Goal: Task Accomplishment & Management: Use online tool/utility

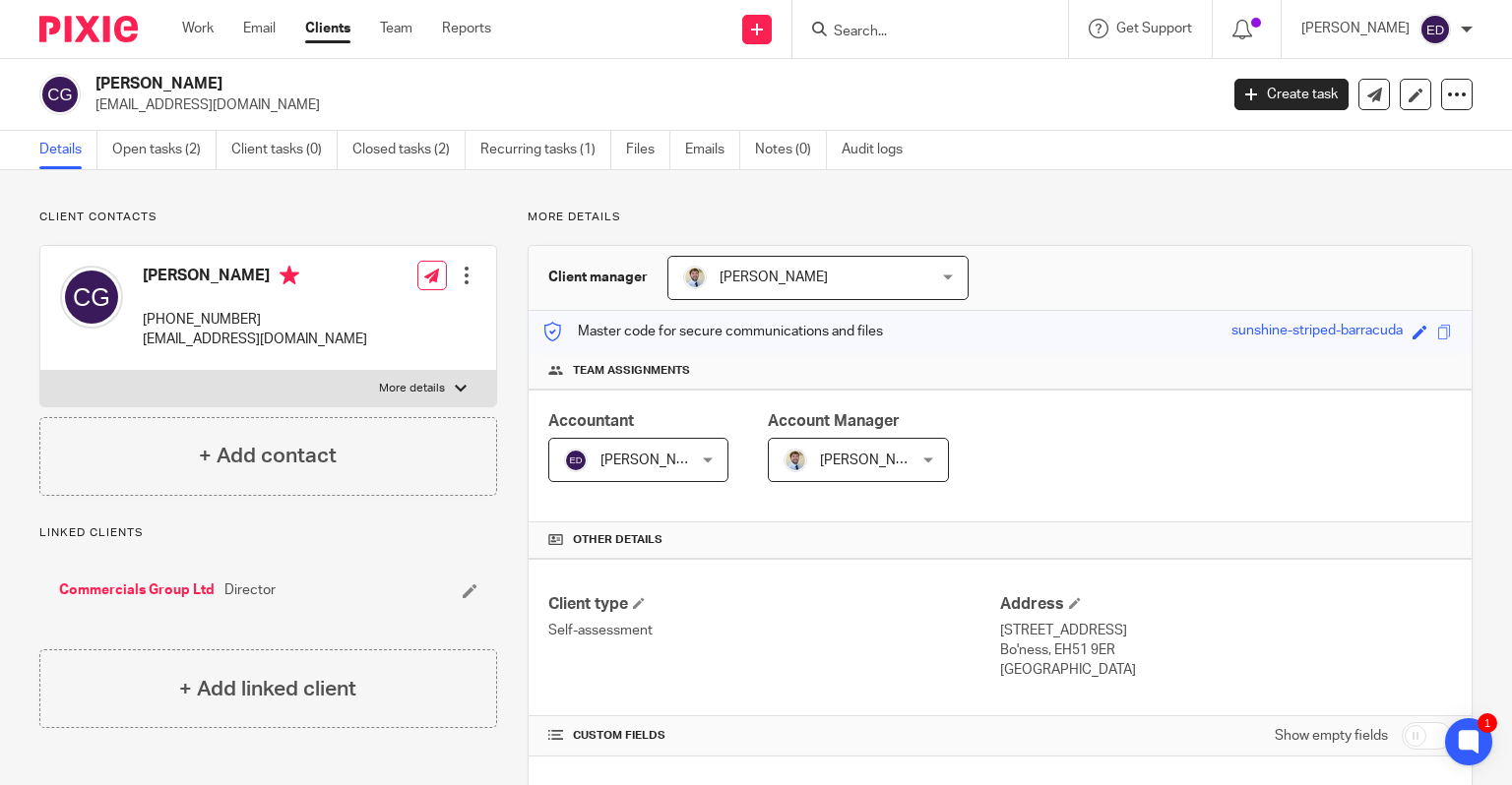
click at [965, 42] on div at bounding box center [930, 29] width 276 height 58
click at [969, 36] on input "Search" at bounding box center [921, 33] width 177 height 18
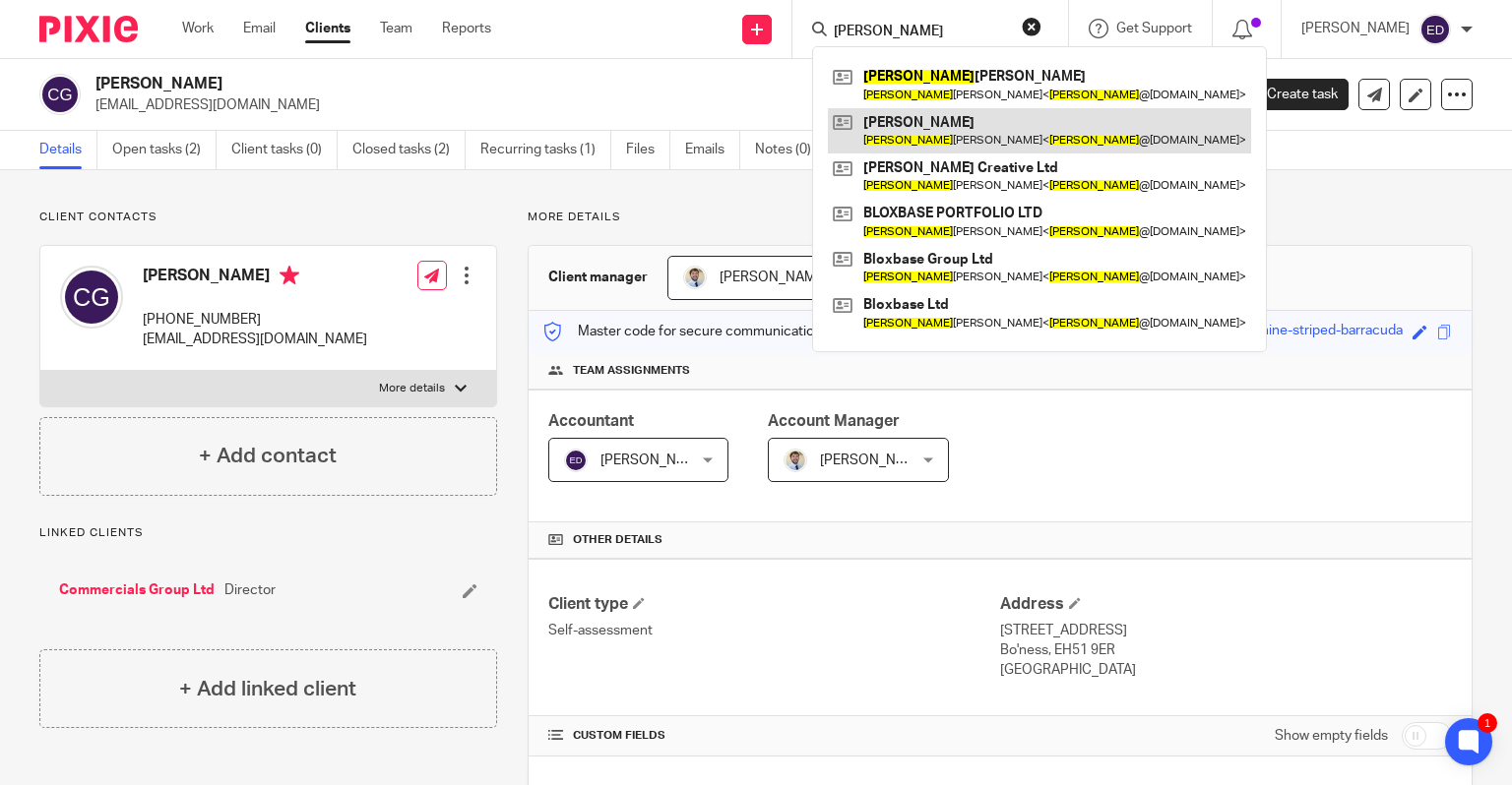
type input "jon"
click at [985, 124] on link at bounding box center [1040, 131] width 424 height 45
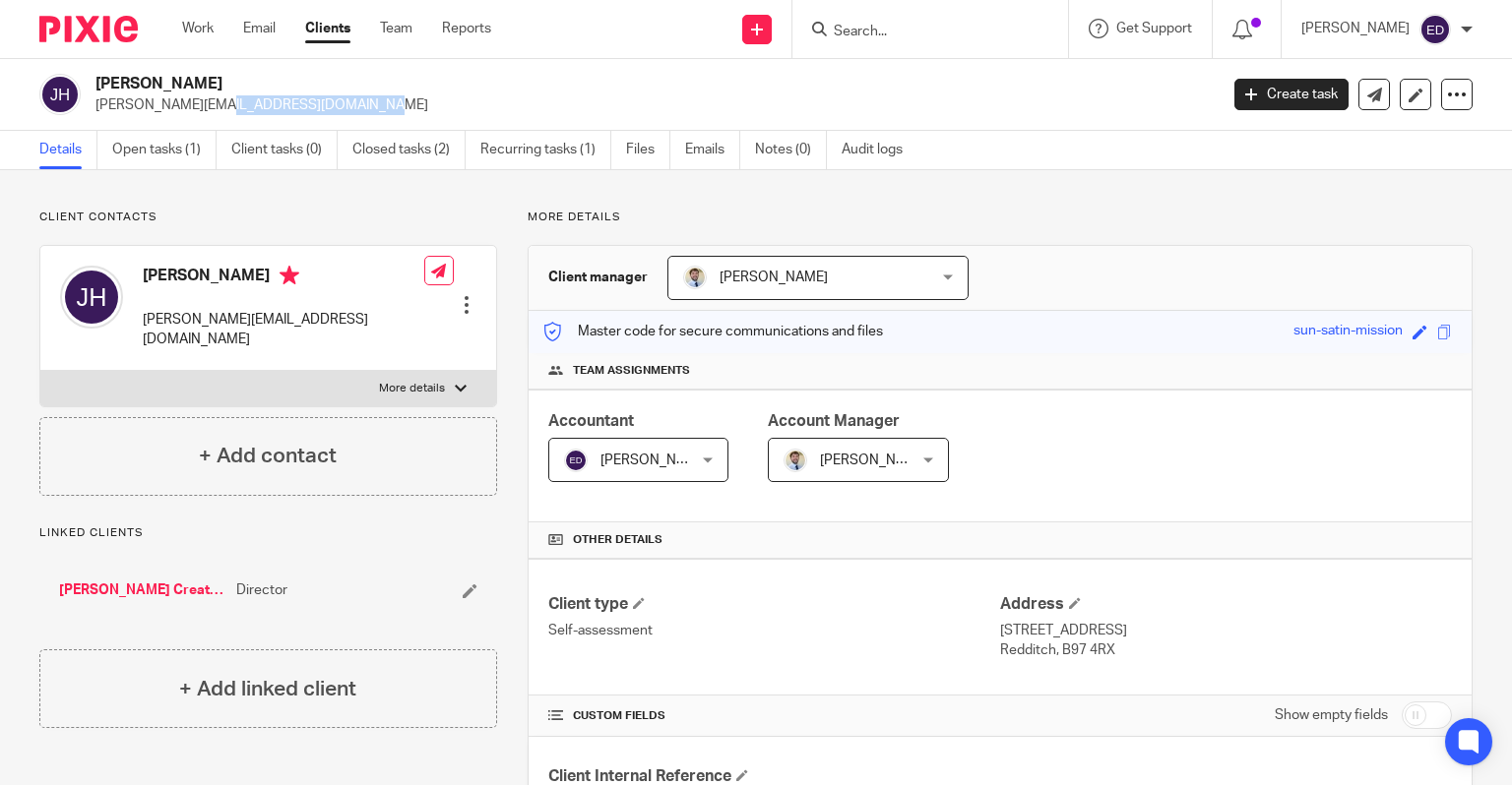
drag, startPoint x: 0, startPoint y: 0, endPoint x: 90, endPoint y: 109, distance: 141.4
click at [90, 109] on div "Jonathan Hyland jon@hylanddesigns.com" at bounding box center [622, 94] width 1165 height 41
copy p "jon@hylanddesigns.com"
click at [973, 43] on div at bounding box center [930, 29] width 276 height 58
click at [970, 24] on input "Search" at bounding box center [921, 33] width 177 height 18
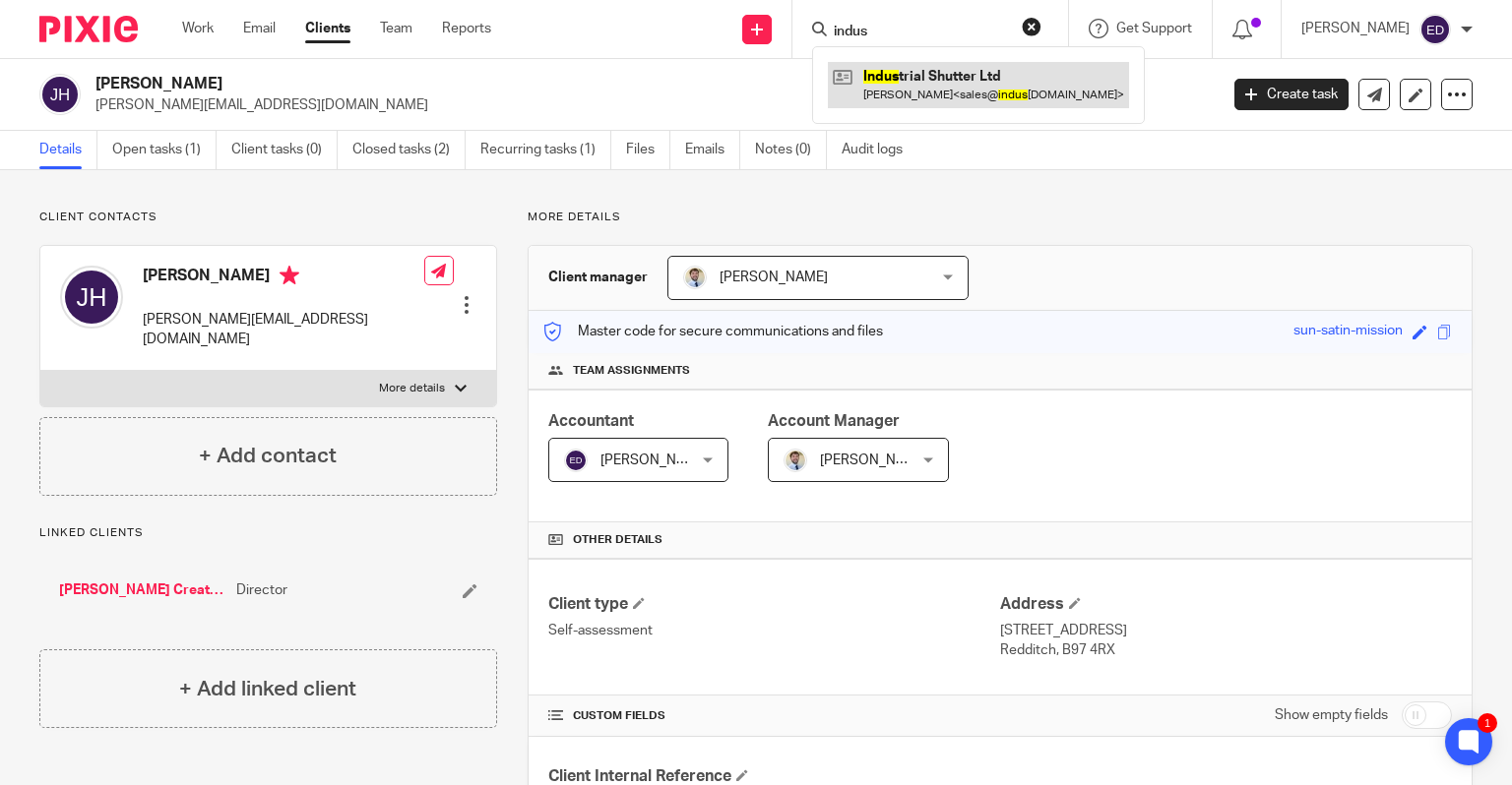
type input "indus"
click at [948, 99] on link at bounding box center [979, 84] width 301 height 45
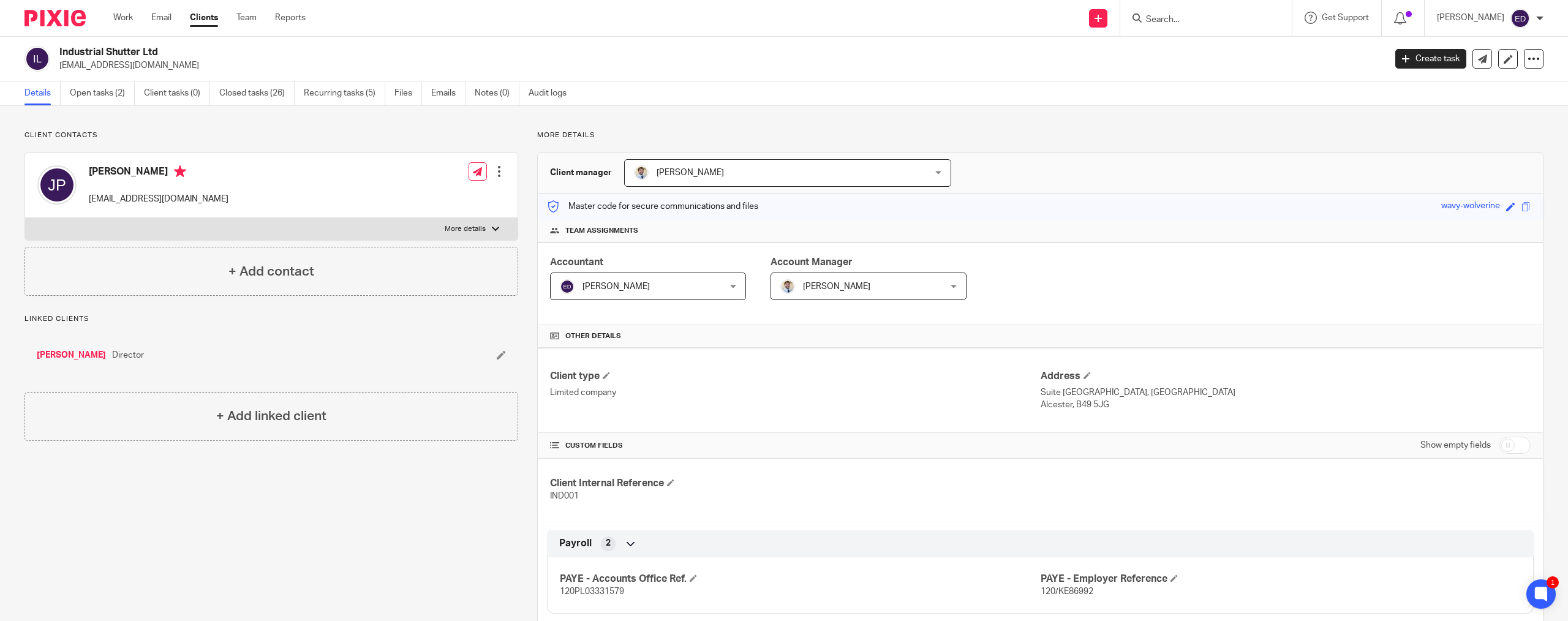
click at [940, 27] on div at bounding box center [1206, 18] width 172 height 36
click at [940, 22] on input "Search" at bounding box center [1200, 20] width 110 height 11
click at [940, 4] on div "Ellie Dowen My profile Email integration Logout" at bounding box center [1490, 18] width 131 height 36
click at [121, 24] on link "Work" at bounding box center [123, 18] width 20 height 12
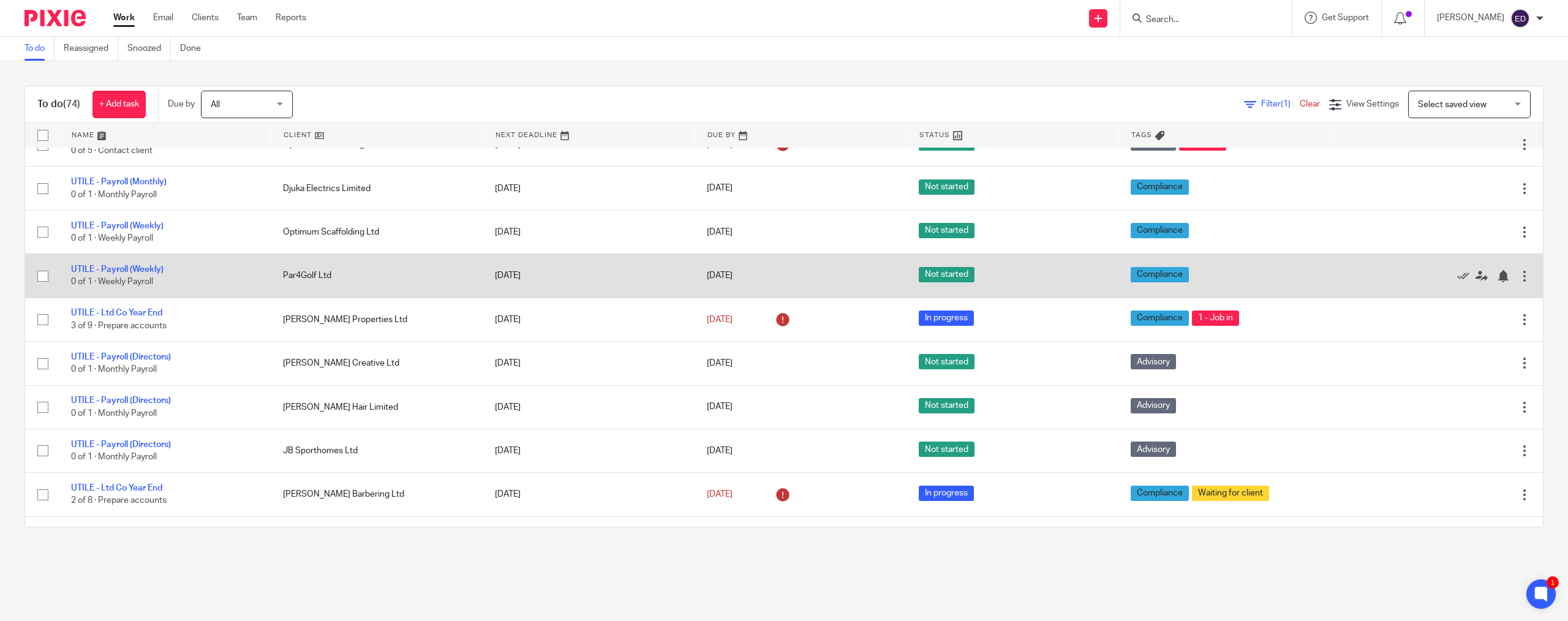
scroll to position [1042, 0]
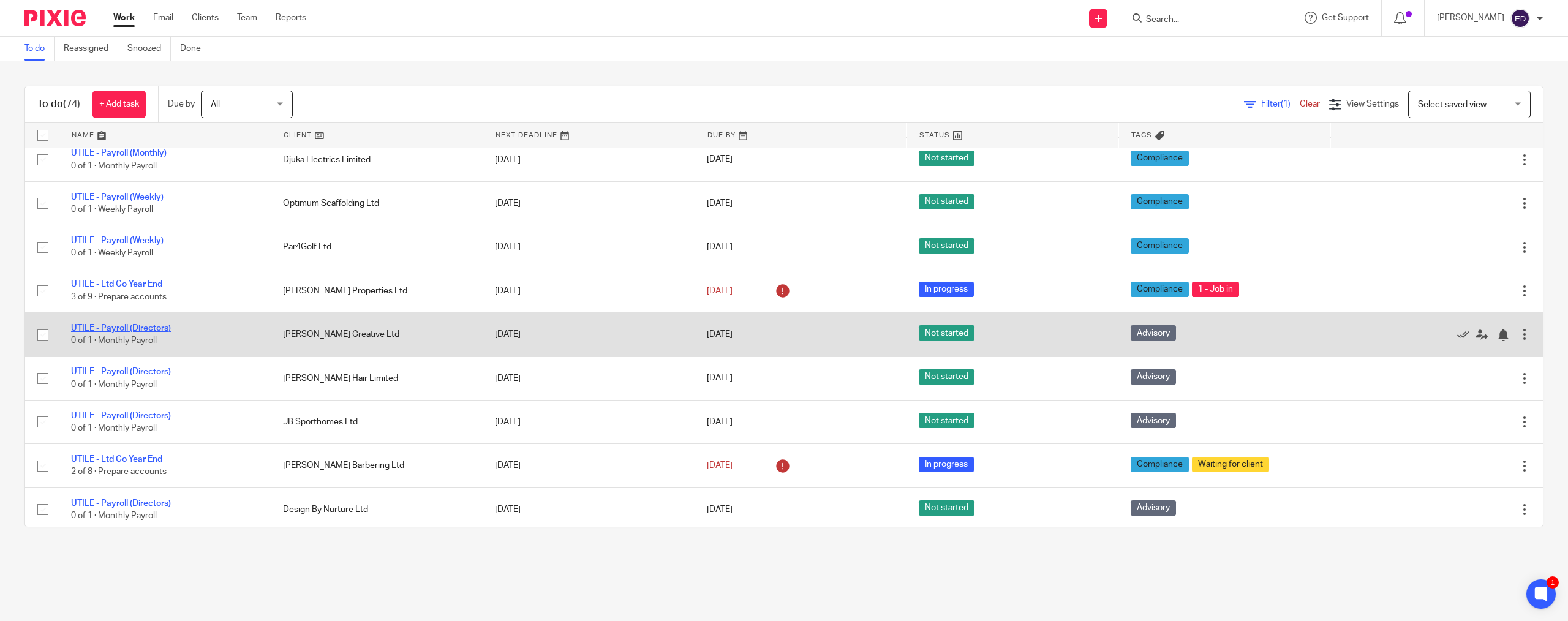
click at [136, 326] on link "UTILE - Payroll (Directors)" at bounding box center [121, 328] width 100 height 9
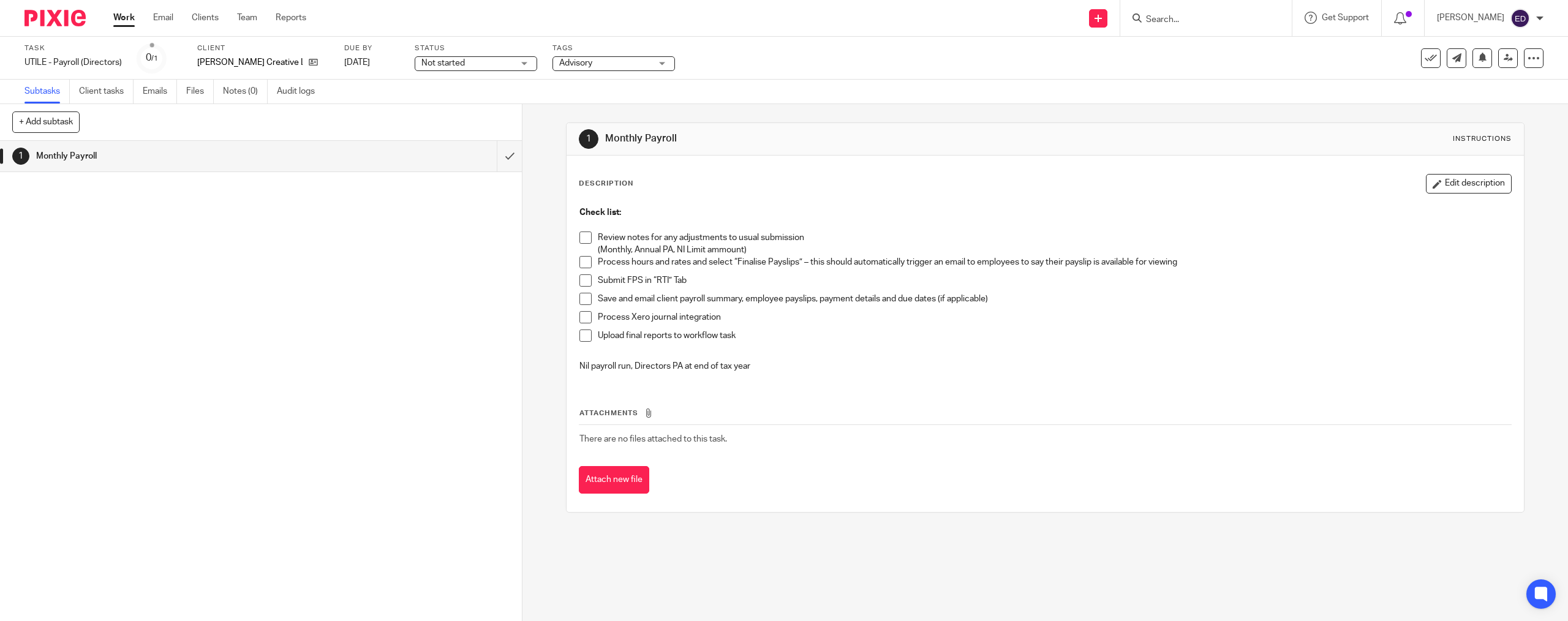
click at [579, 239] on span at bounding box center [586, 238] width 12 height 12
click at [586, 256] on span at bounding box center [586, 262] width 12 height 12
click at [579, 278] on span at bounding box center [586, 280] width 12 height 12
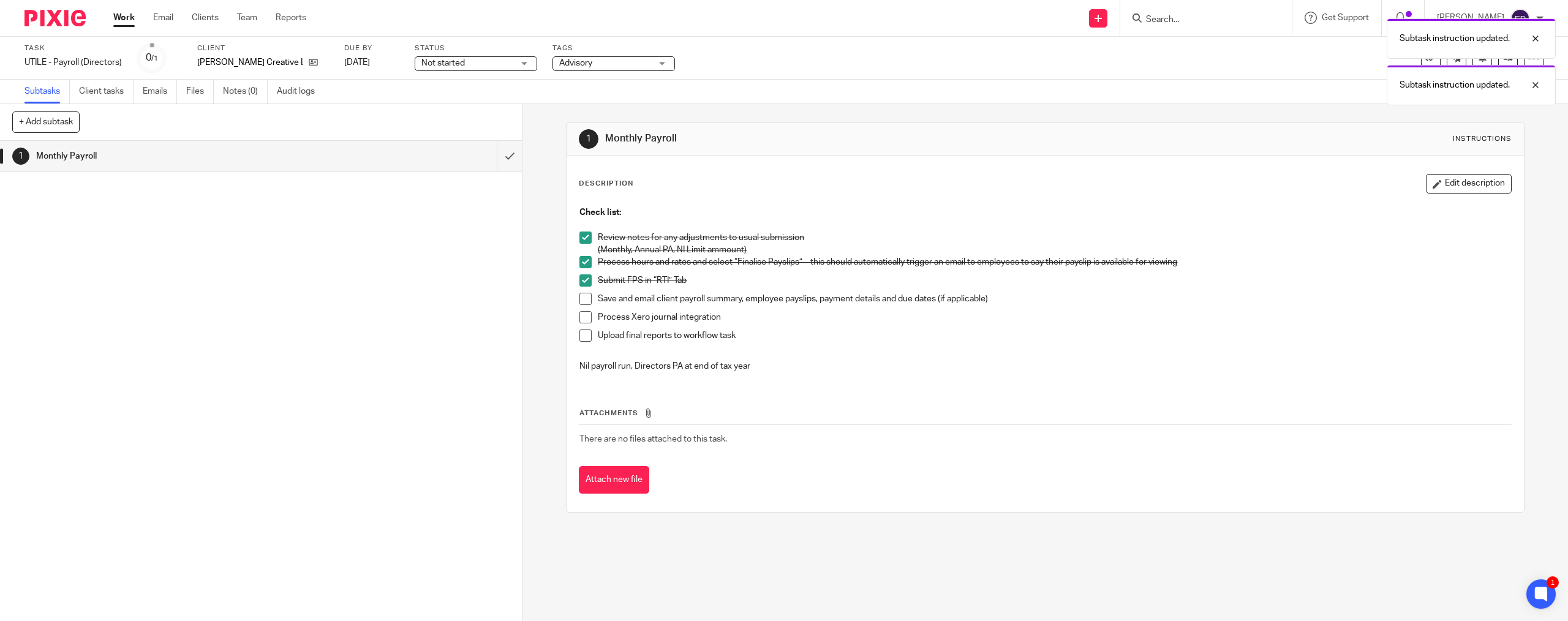
click at [582, 297] on span at bounding box center [586, 299] width 12 height 12
click at [581, 312] on span at bounding box center [586, 318] width 12 height 12
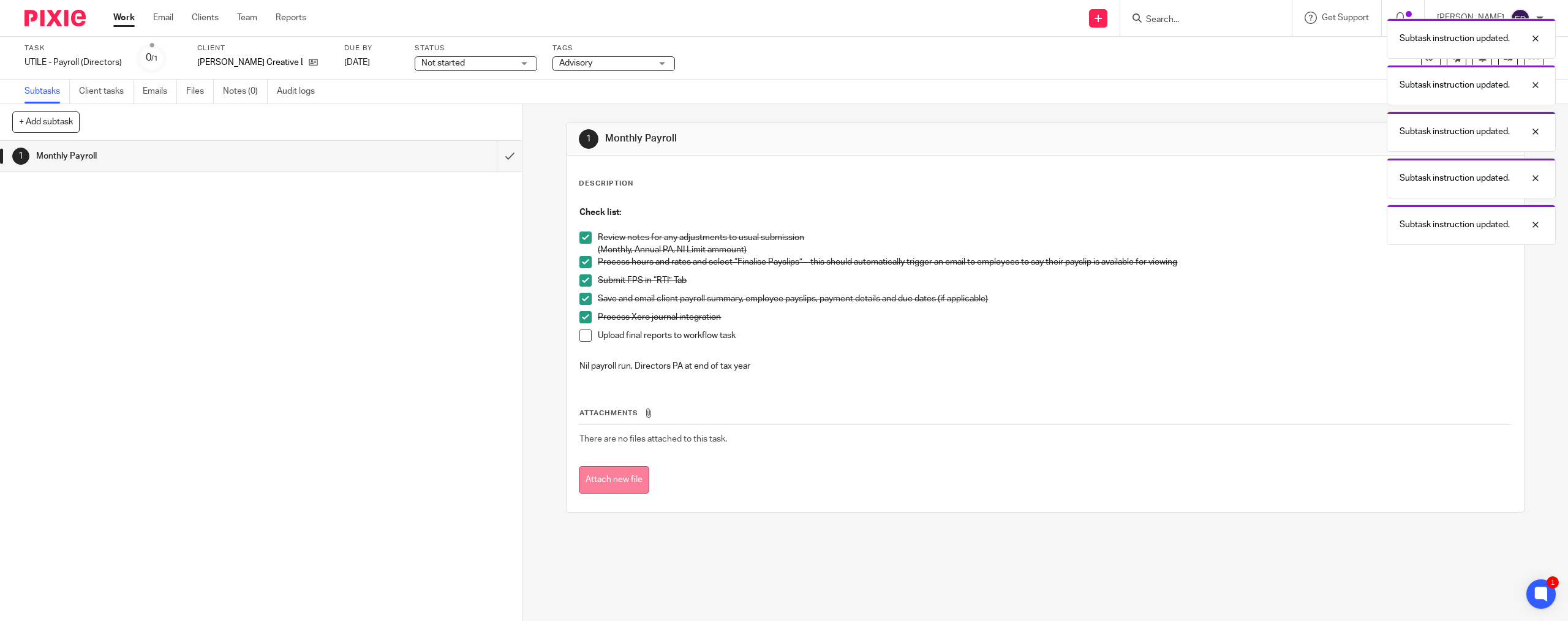
click at [628, 485] on button "Attach new file" at bounding box center [614, 480] width 71 height 27
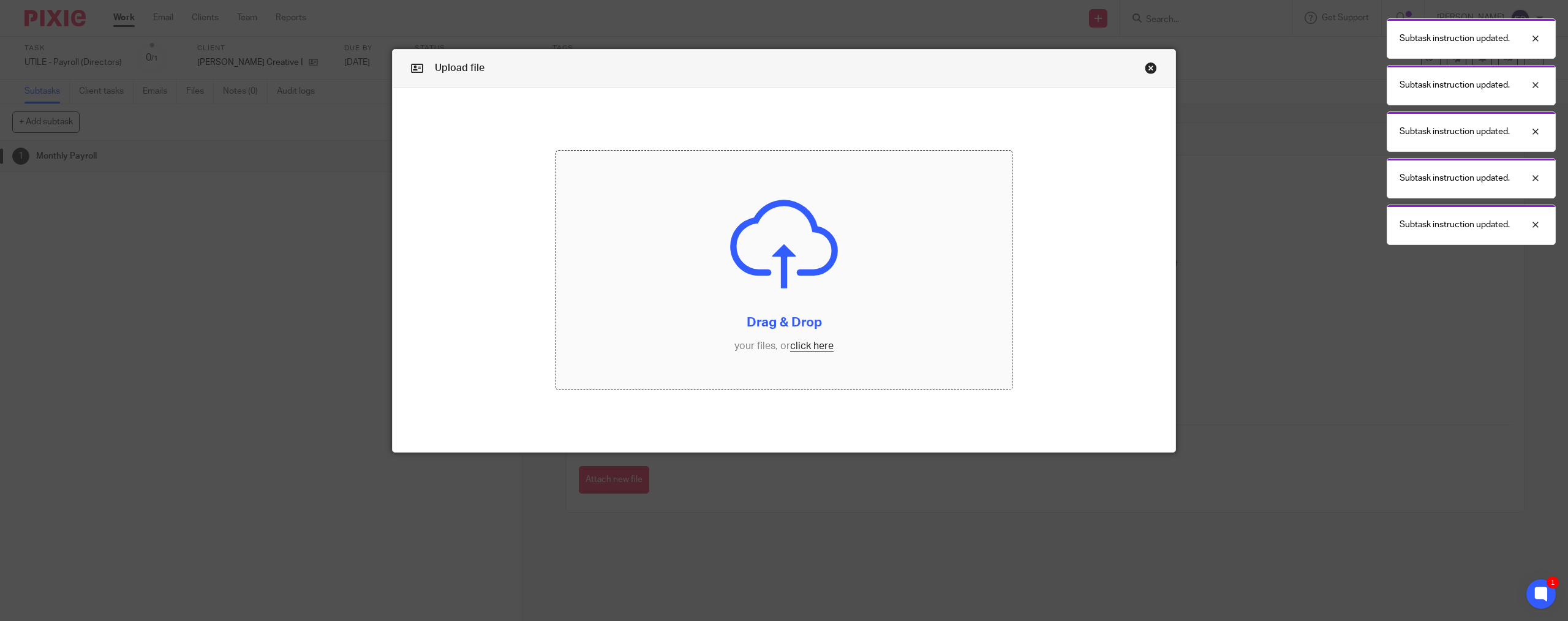
click at [794, 349] on input "file" at bounding box center [784, 270] width 456 height 239
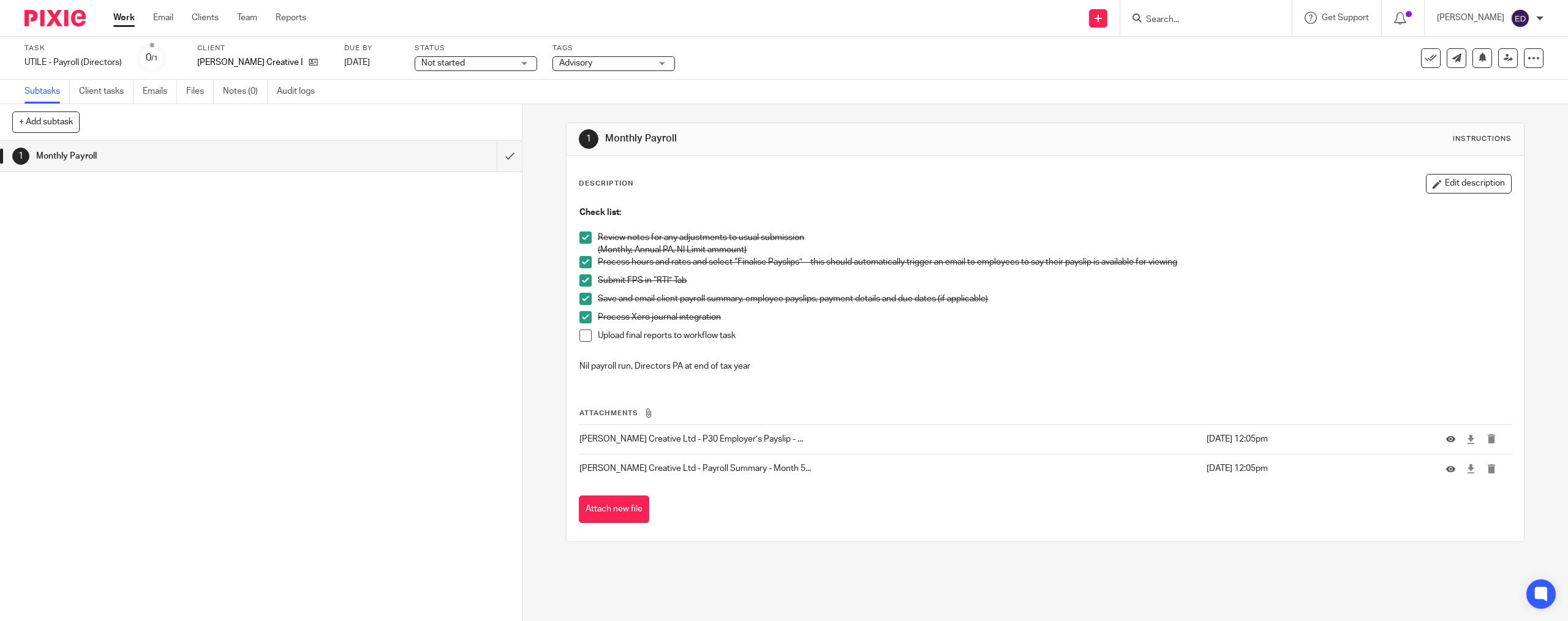
click at [579, 341] on span at bounding box center [586, 336] width 12 height 12
click at [494, 158] on input "submit" at bounding box center [261, 156] width 522 height 30
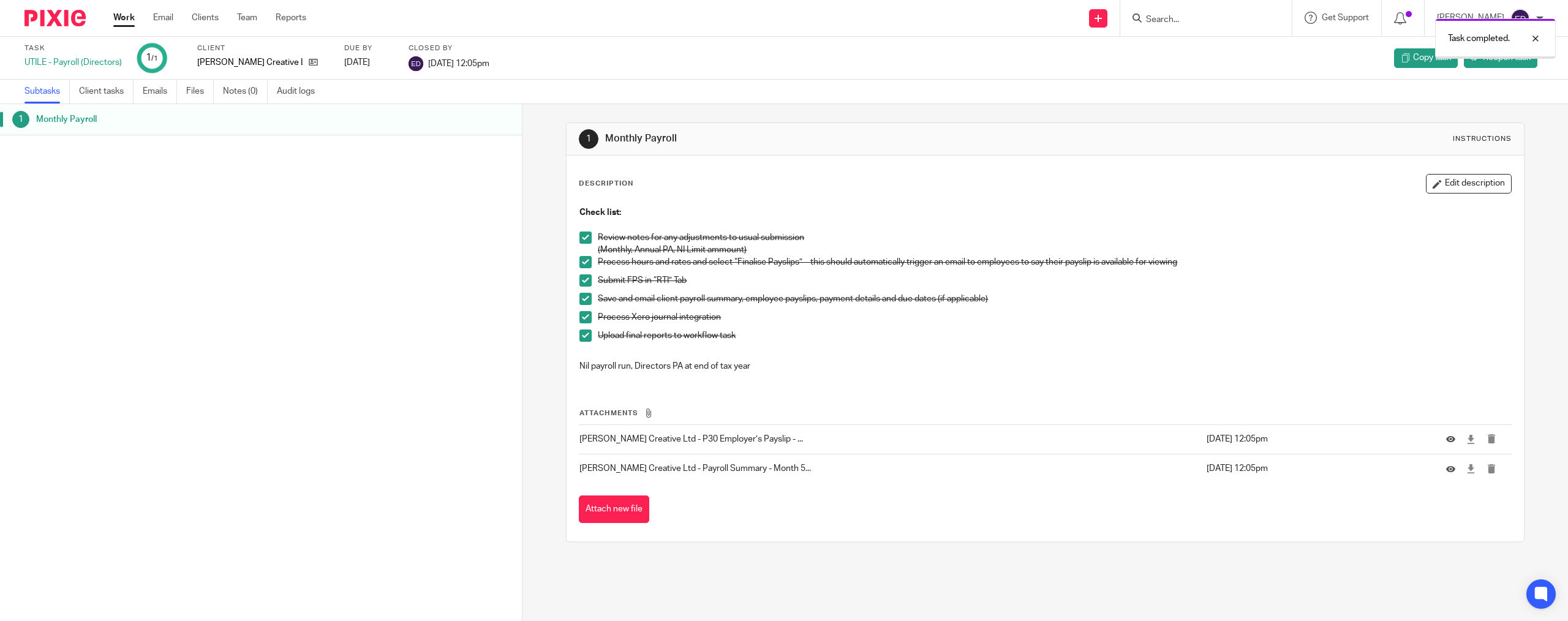
click at [114, 15] on link "Work" at bounding box center [124, 18] width 22 height 12
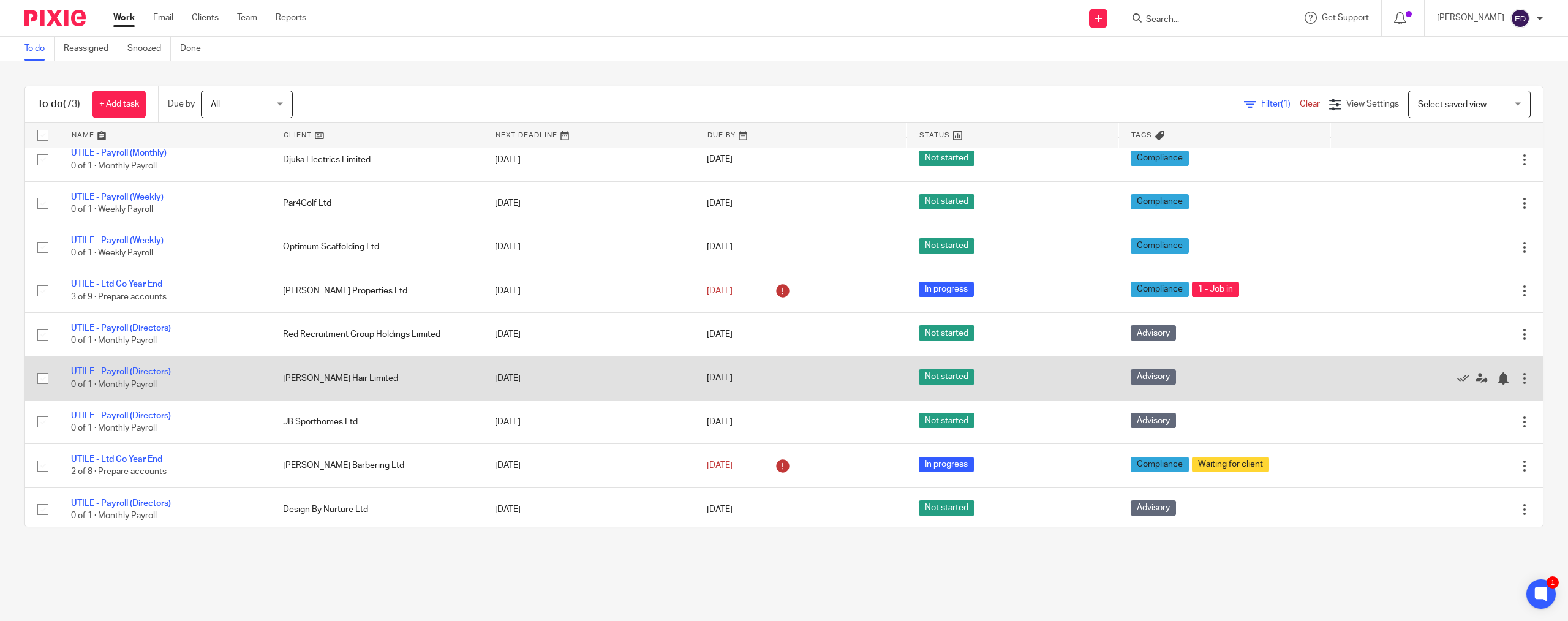
scroll to position [1103, 0]
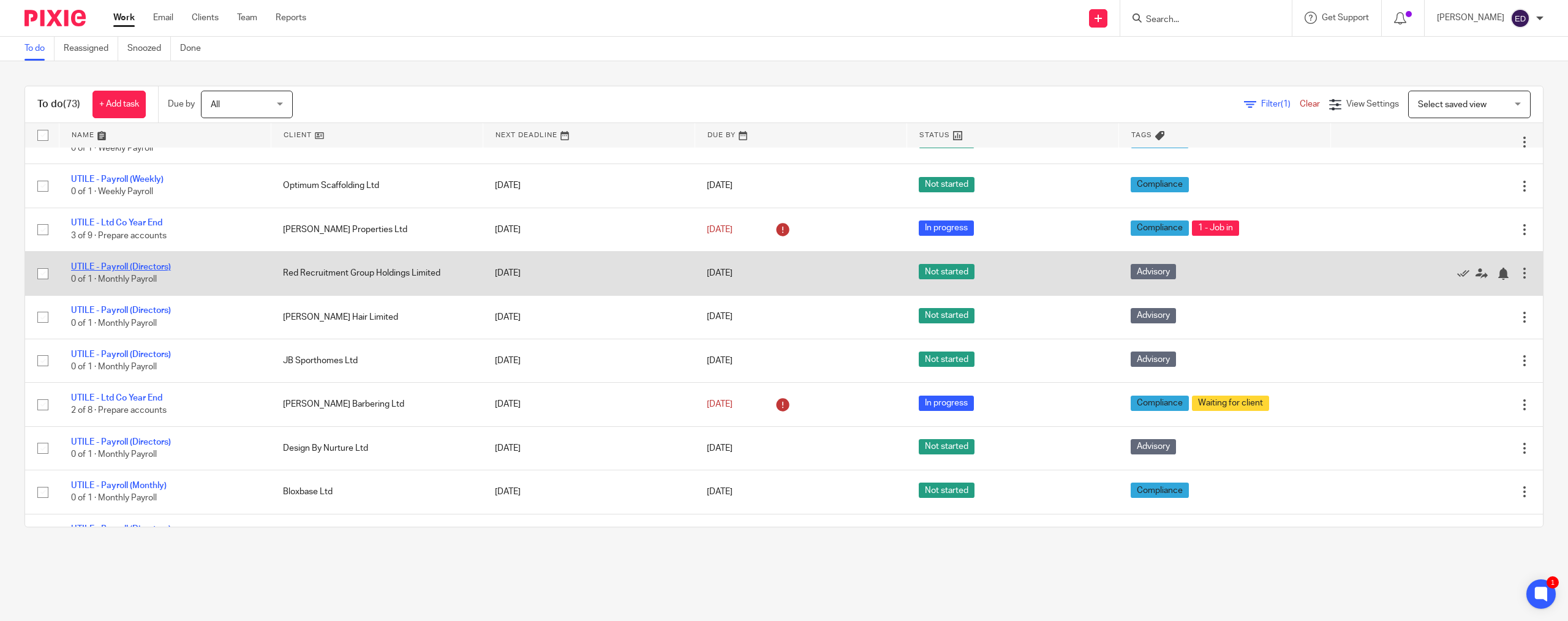
click at [91, 266] on link "UTILE - Payroll (Directors)" at bounding box center [121, 267] width 100 height 9
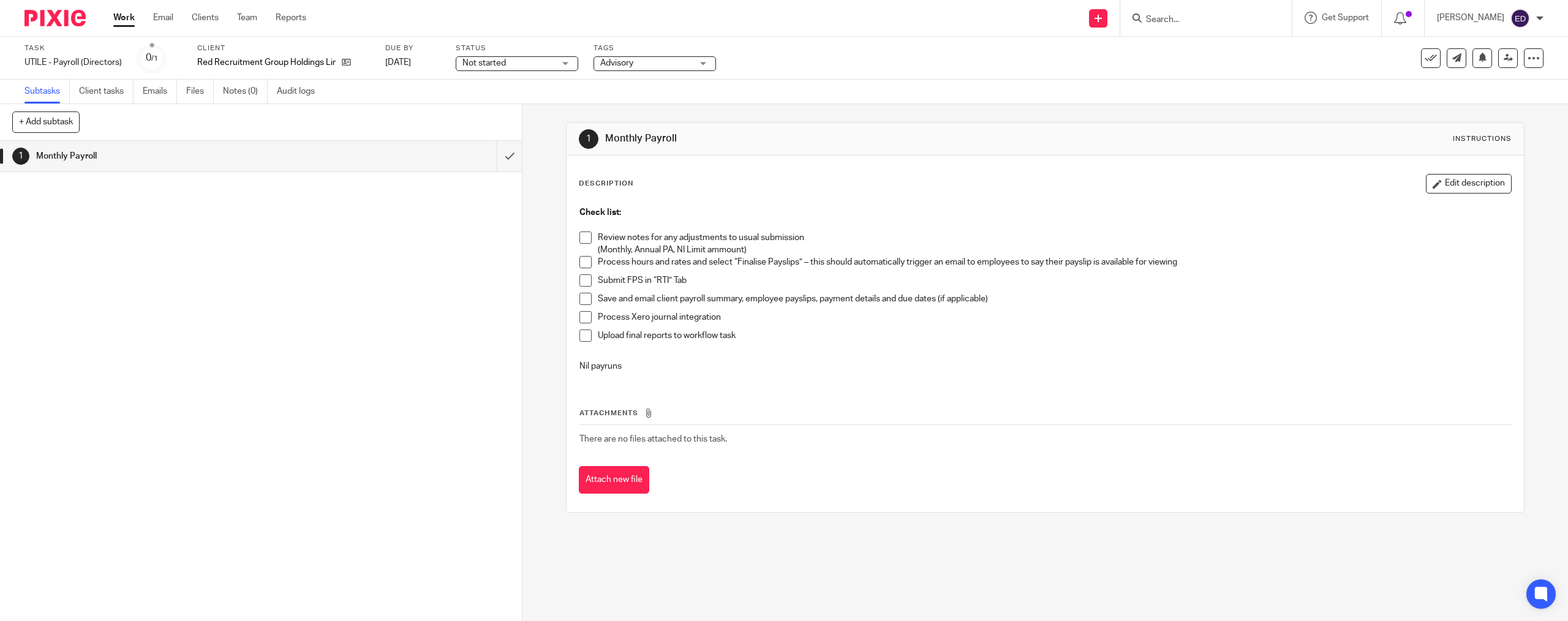
click at [579, 231] on span at bounding box center [586, 238] width 12 height 12
click at [581, 266] on span at bounding box center [586, 262] width 12 height 12
click at [579, 280] on span at bounding box center [586, 280] width 12 height 12
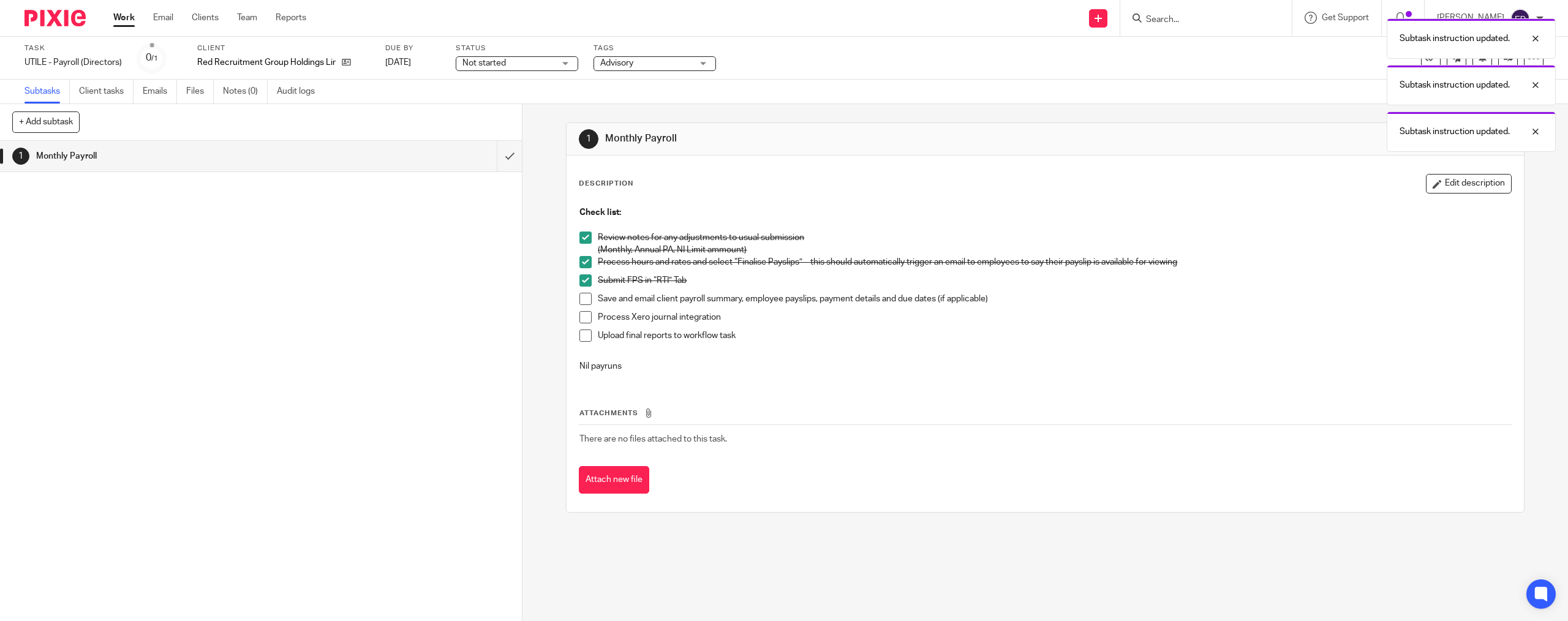
click at [579, 298] on span at bounding box center [586, 299] width 12 height 12
click at [581, 318] on span at bounding box center [586, 318] width 12 height 12
click at [581, 336] on span at bounding box center [586, 336] width 12 height 12
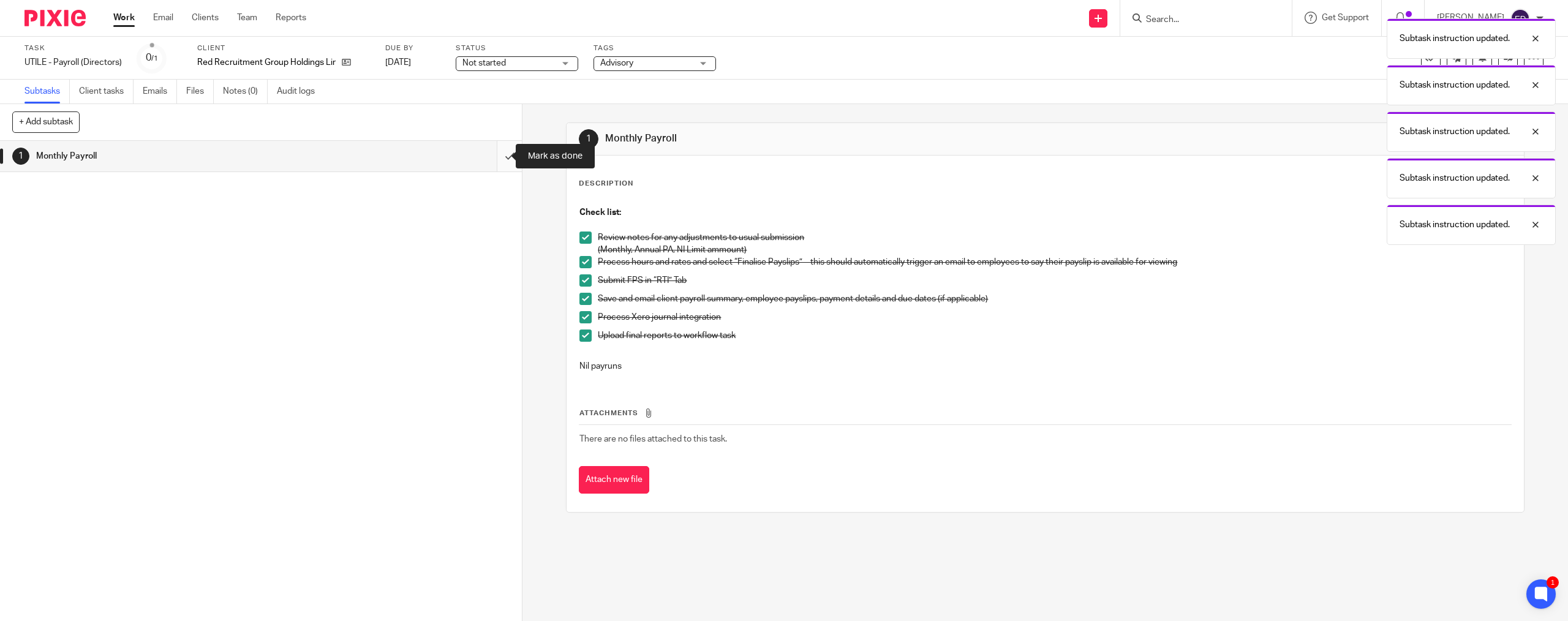
click at [492, 159] on input "submit" at bounding box center [261, 156] width 522 height 30
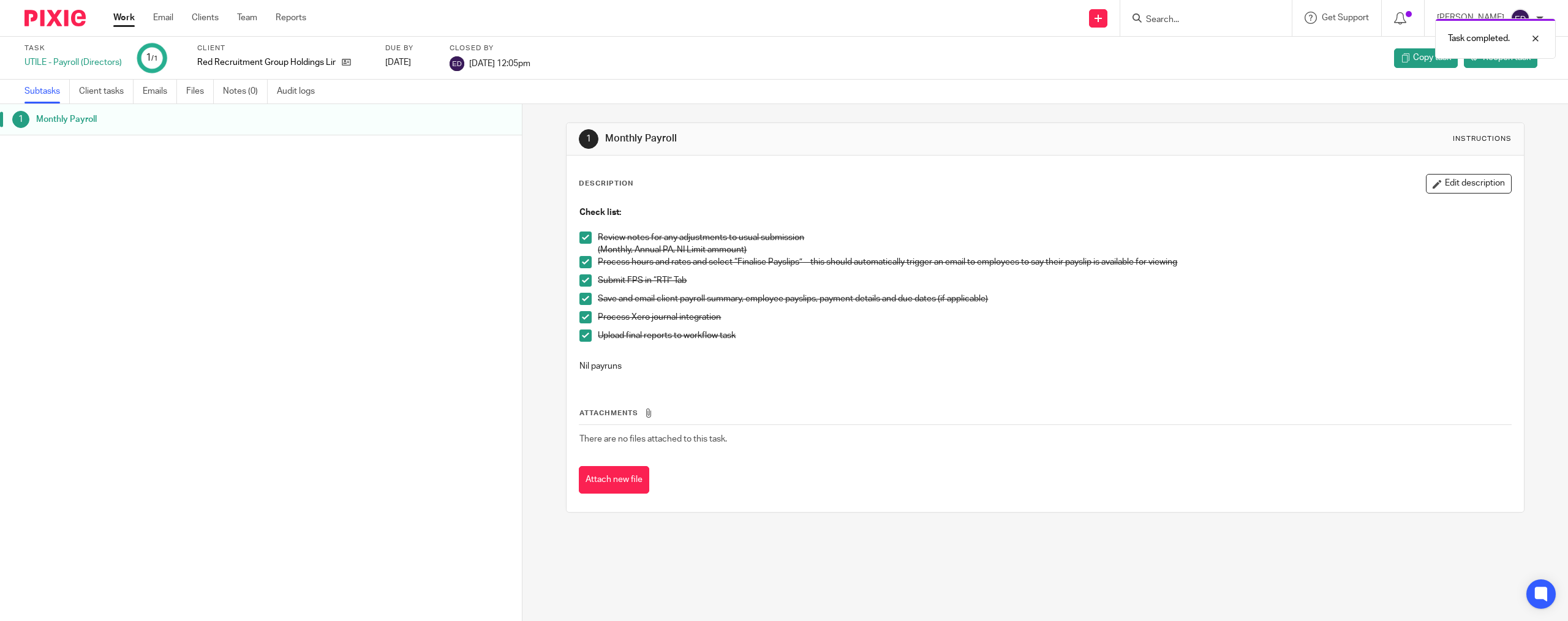
click at [116, 16] on link "Work" at bounding box center [124, 18] width 22 height 12
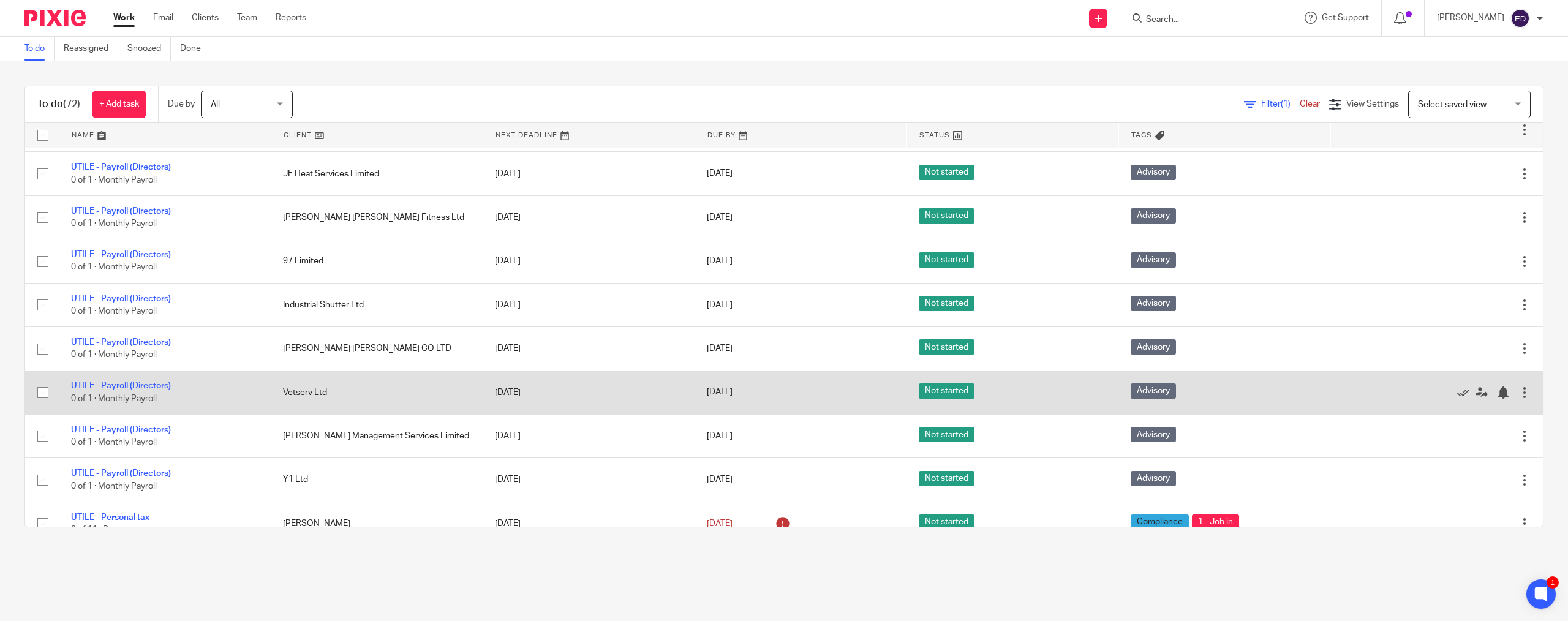
scroll to position [1838, 0]
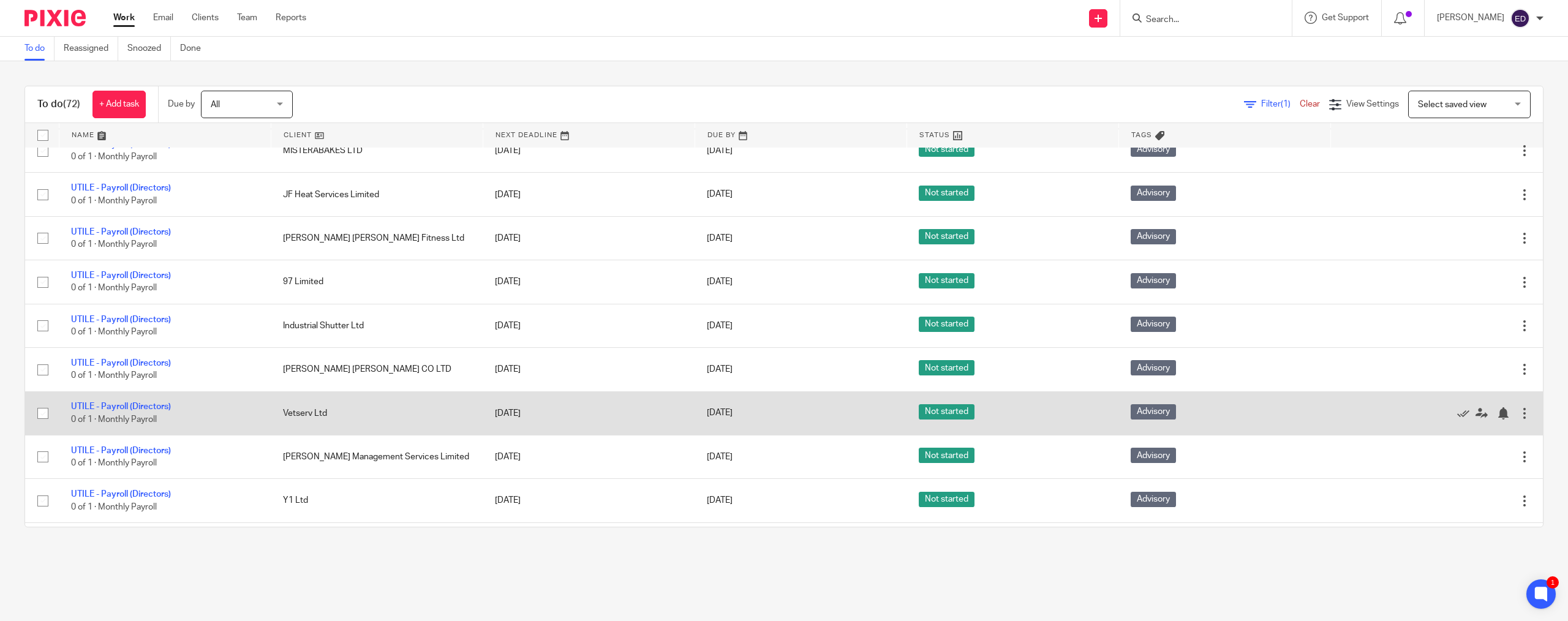
click at [116, 401] on td "UTILE - Payroll (Directors) 0 of 1 · Monthly Payroll" at bounding box center [165, 413] width 212 height 43
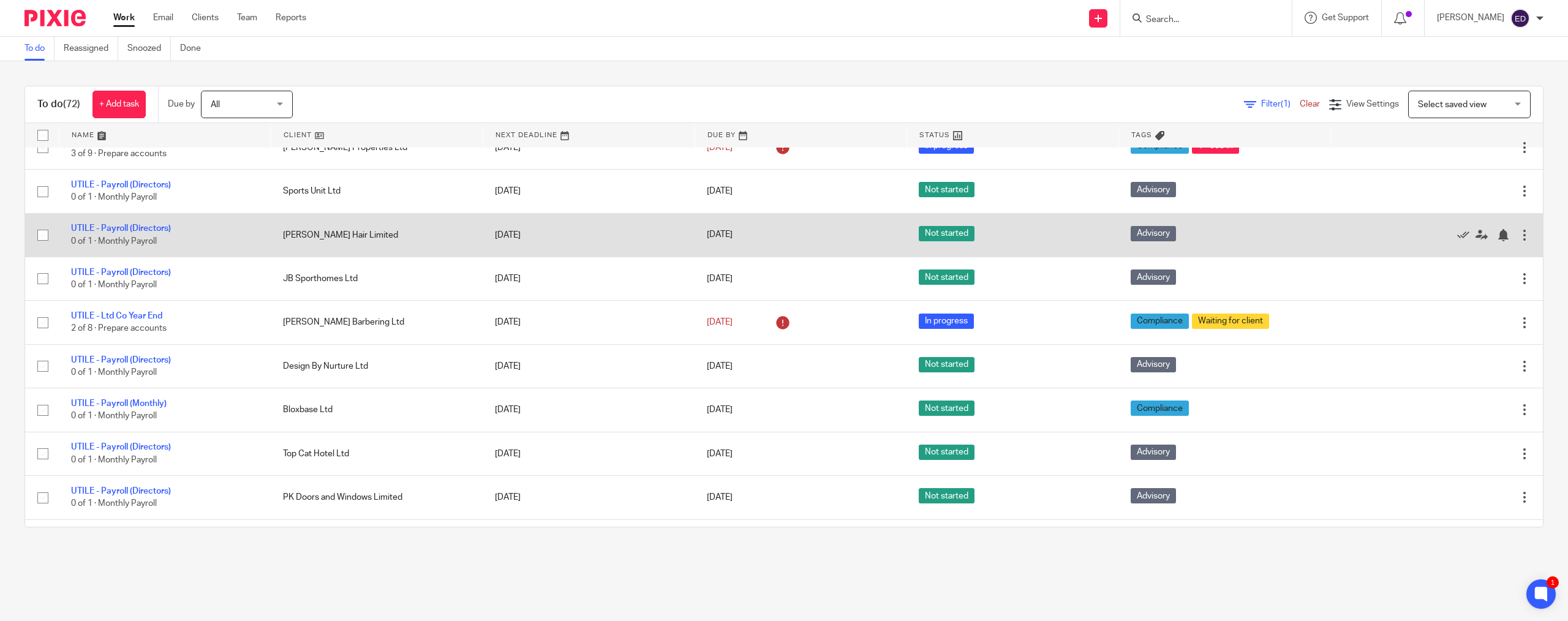
scroll to position [1103, 0]
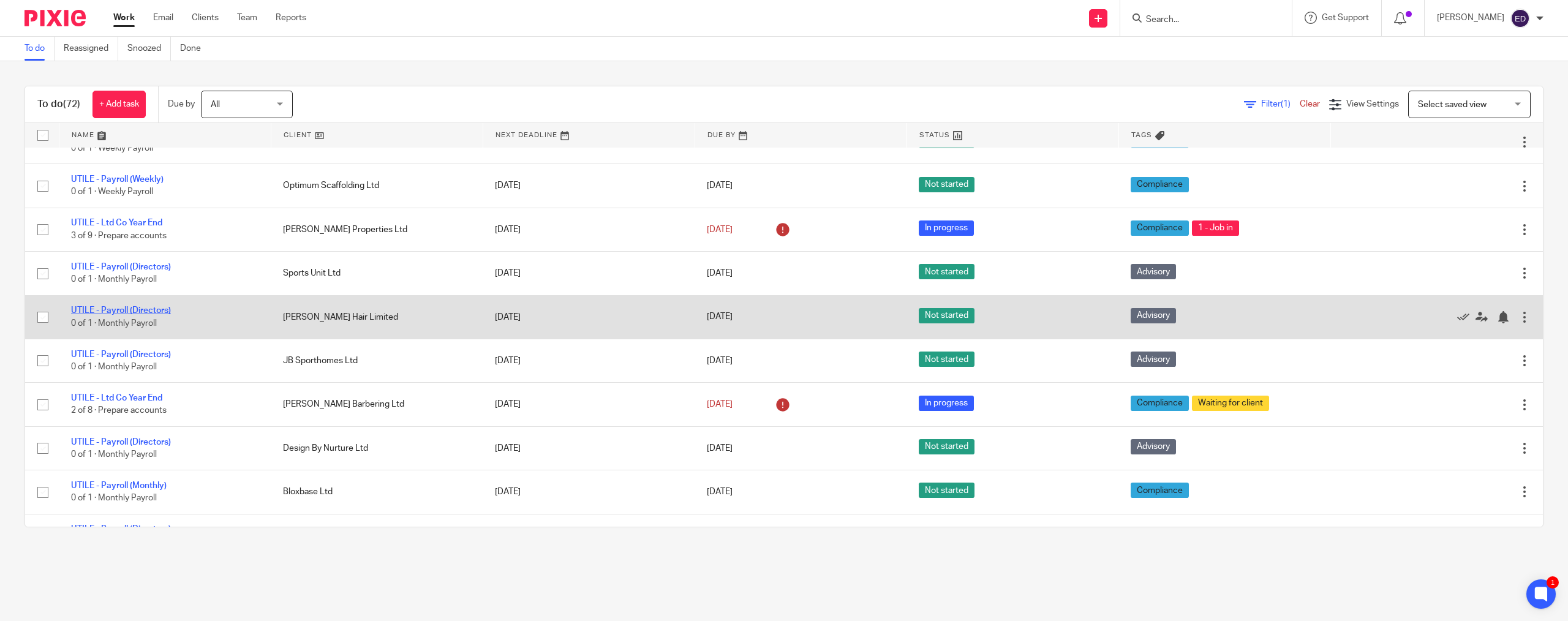
click at [125, 308] on link "UTILE - Payroll (Directors)" at bounding box center [121, 311] width 100 height 9
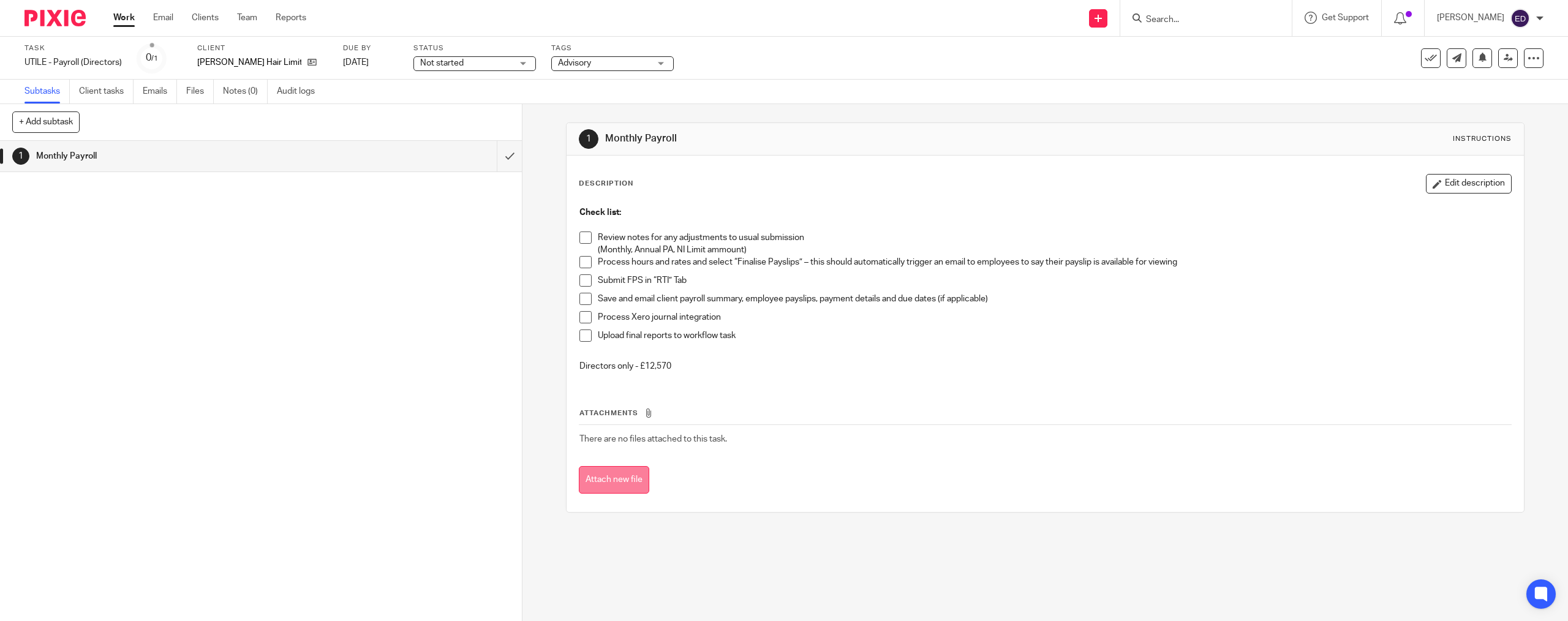
click at [599, 483] on button "Attach new file" at bounding box center [614, 480] width 71 height 27
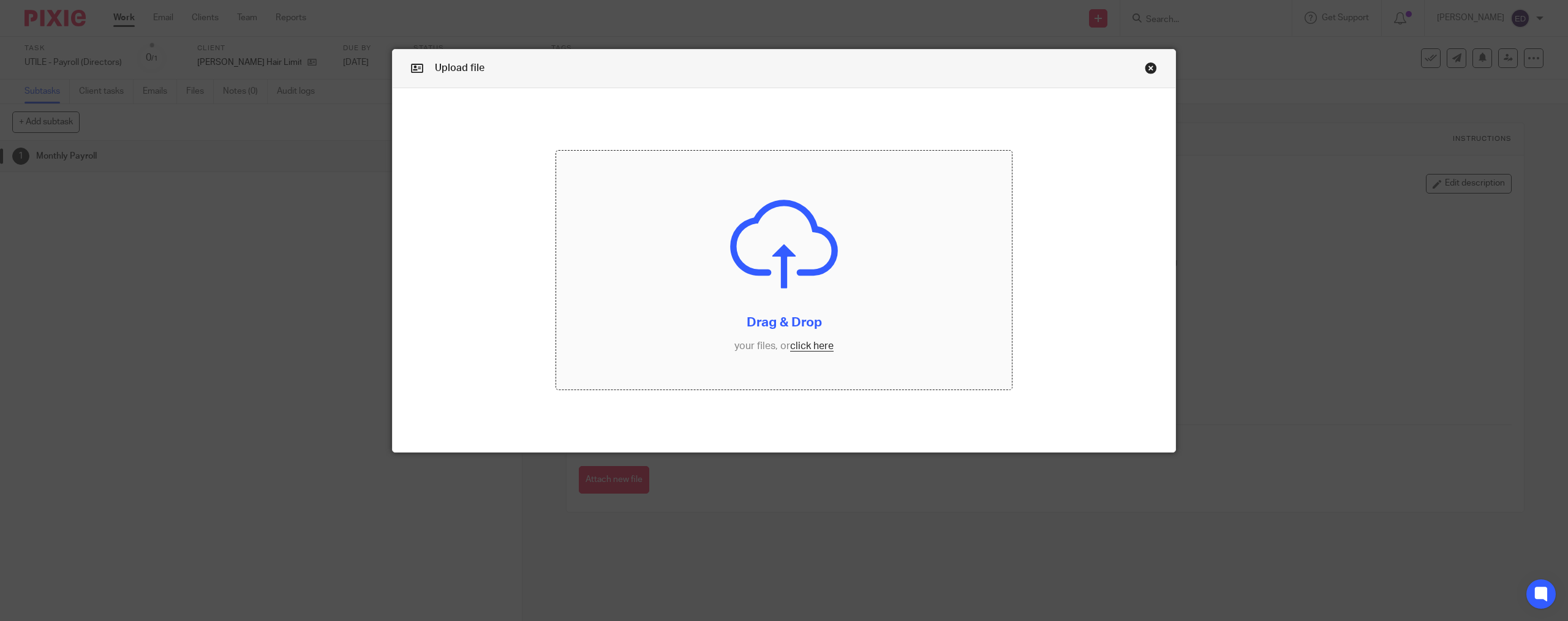
click at [798, 352] on input "file" at bounding box center [784, 270] width 456 height 239
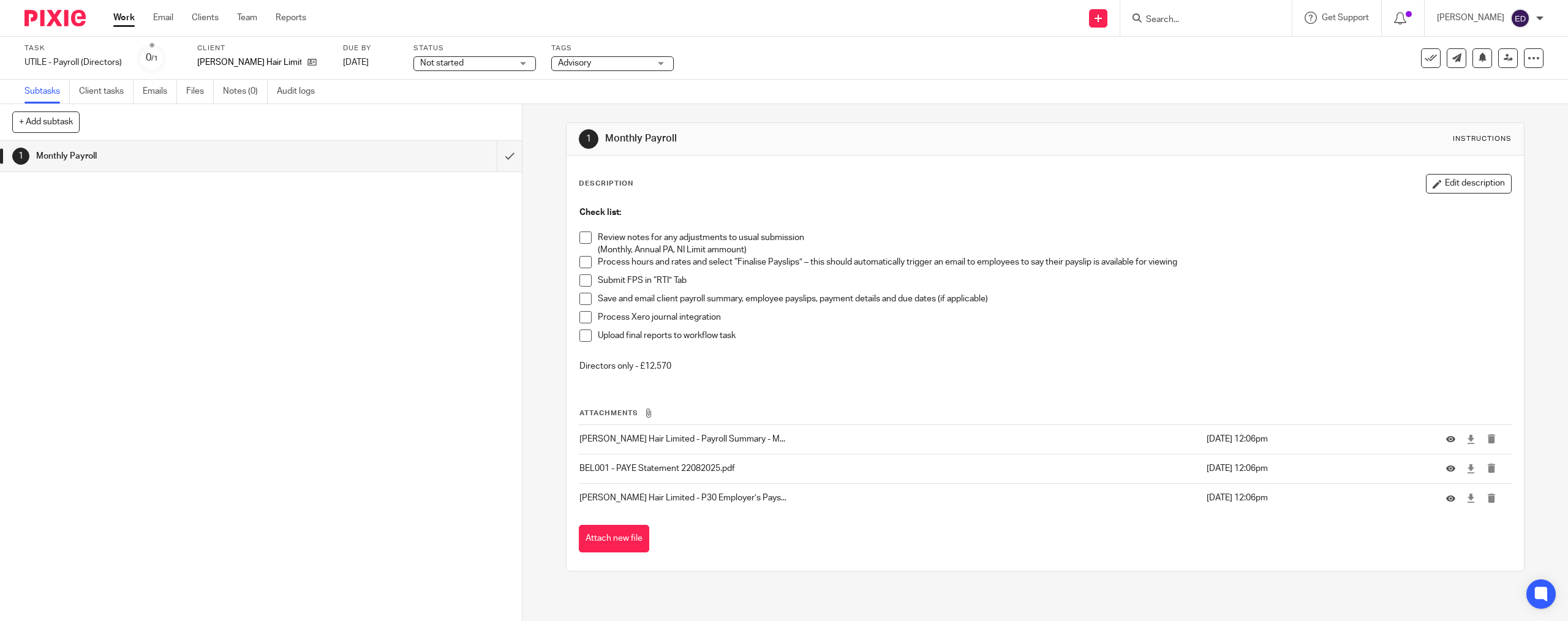
drag, startPoint x: 584, startPoint y: 236, endPoint x: 582, endPoint y: 269, distance: 33.1
click at [583, 236] on span at bounding box center [586, 238] width 12 height 12
click at [582, 270] on li "Process hours and rates and select “Finalise Payslips” – this should automatica…" at bounding box center [1045, 266] width 931 height 19
click at [584, 278] on span at bounding box center [586, 280] width 12 height 12
click at [584, 266] on span at bounding box center [586, 262] width 12 height 12
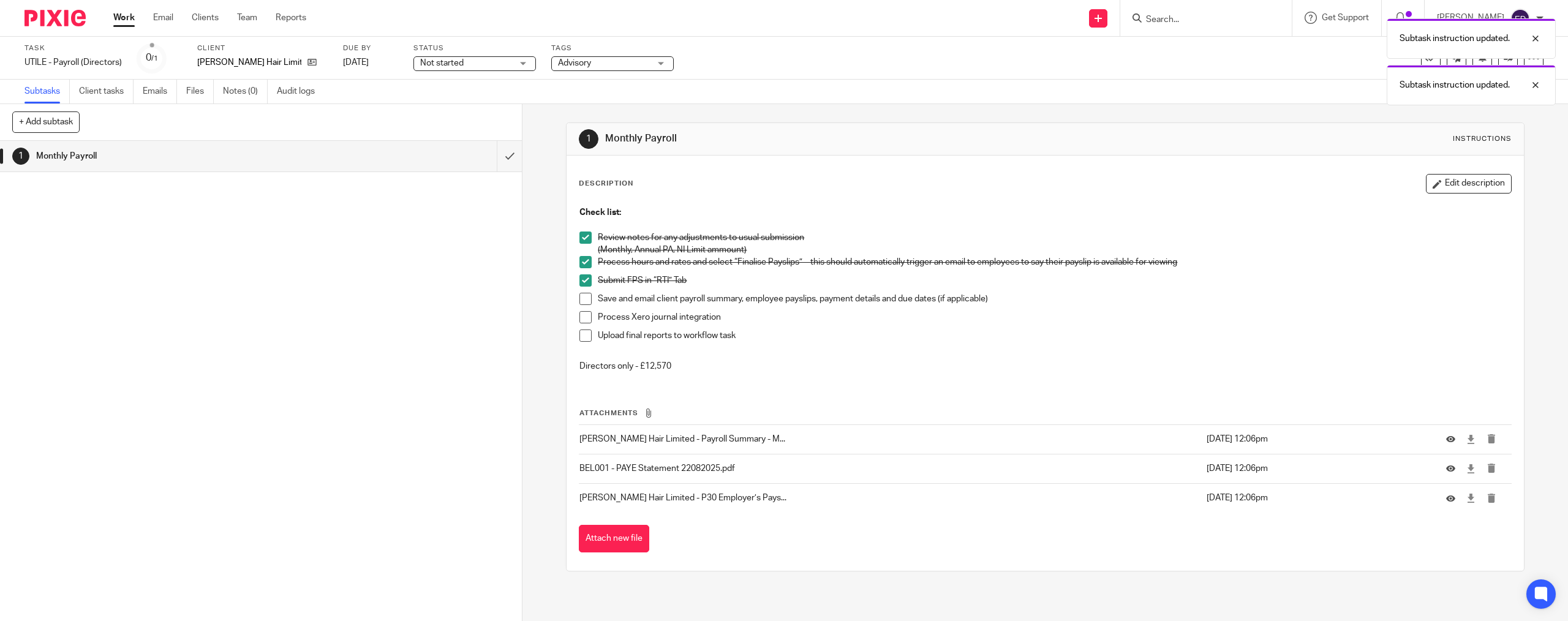
click at [582, 303] on span at bounding box center [586, 299] width 12 height 12
click at [586, 323] on span at bounding box center [586, 318] width 12 height 12
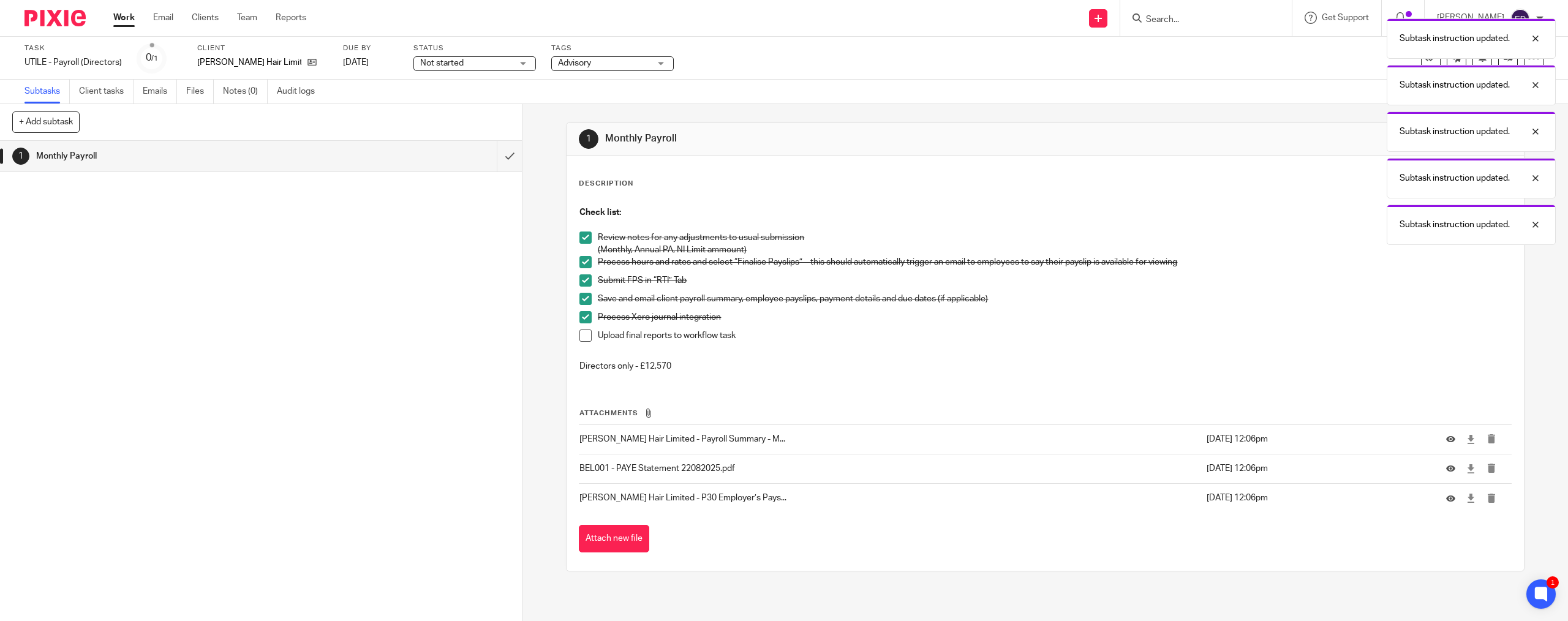
click at [588, 331] on li "Upload final reports to workflow task" at bounding box center [1045, 339] width 931 height 19
click at [579, 337] on span at bounding box center [586, 336] width 12 height 12
click at [615, 545] on button "Attach new file" at bounding box center [614, 538] width 71 height 27
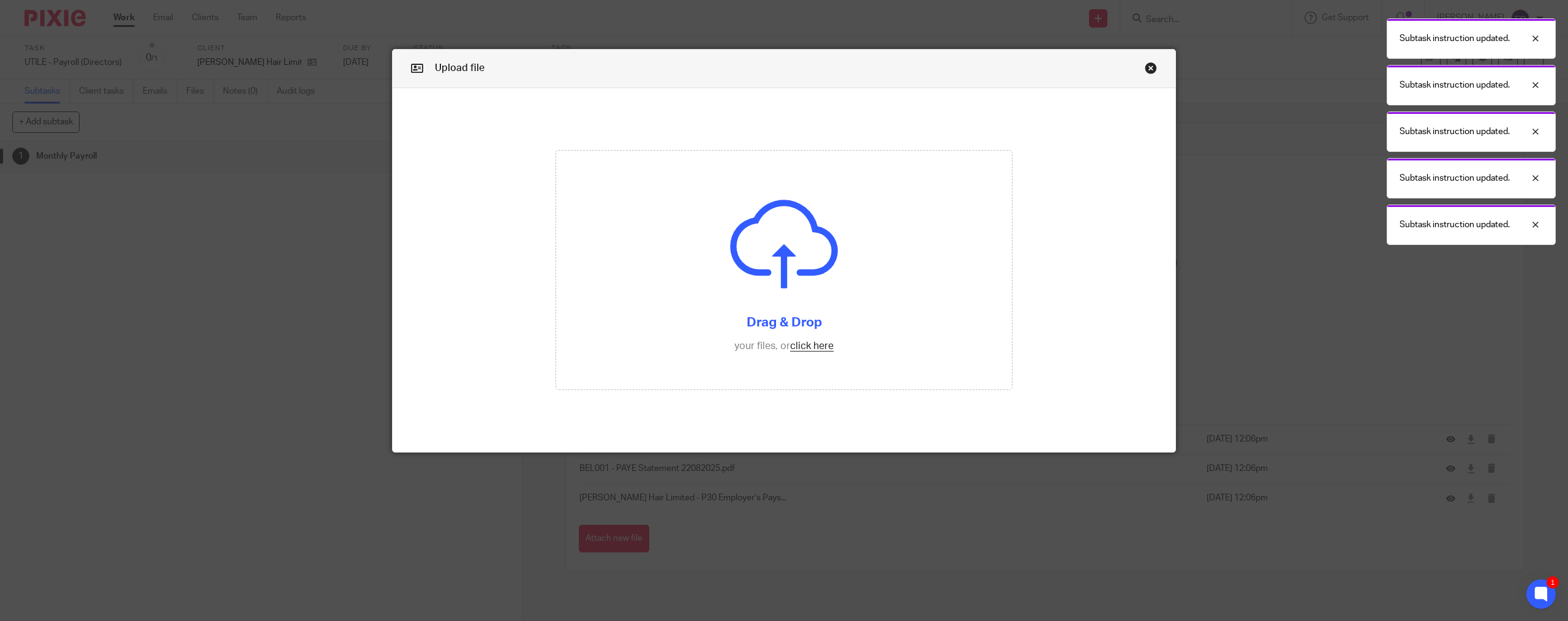
click at [1144, 71] on div "Subtask instruction updated. Subtask instruction updated. Subtask instruction u…" at bounding box center [1170, 128] width 772 height 233
click at [1146, 67] on div "Subtask instruction updated. Subtask instruction updated. Subtask instruction u…" at bounding box center [1170, 128] width 772 height 233
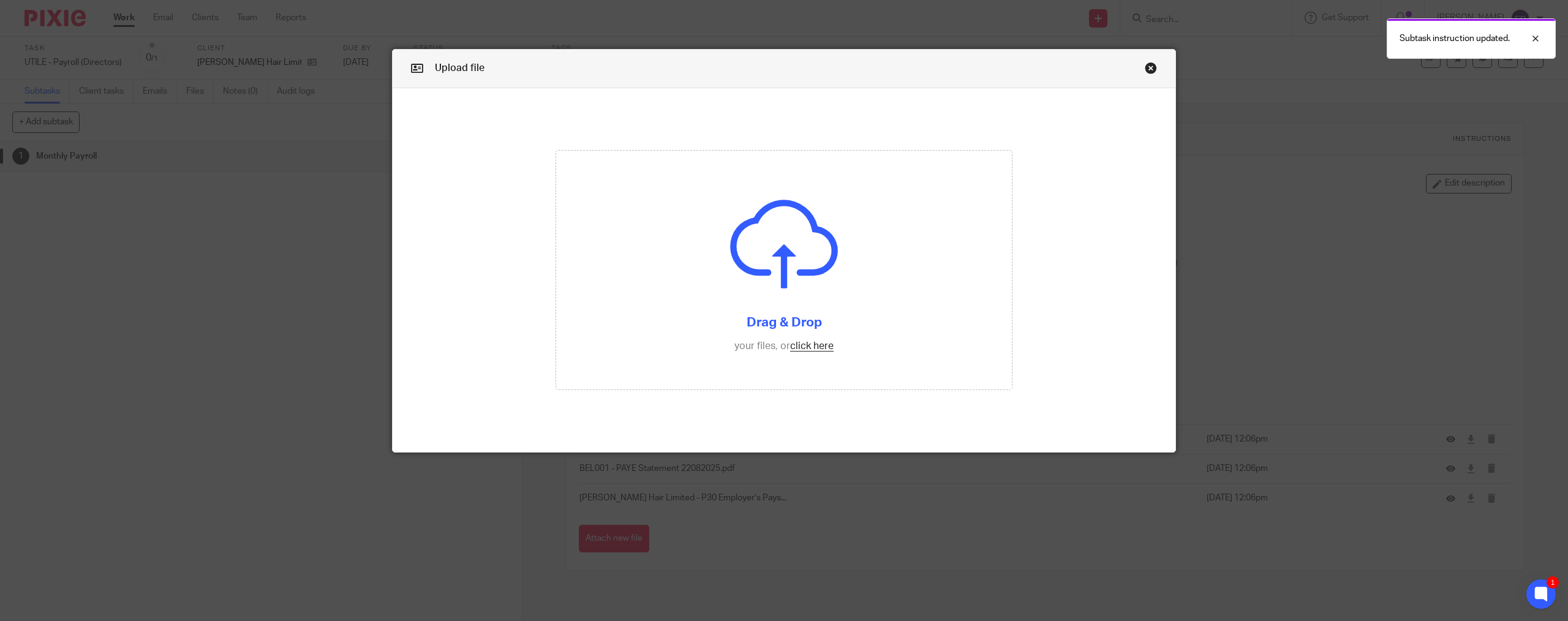
click at [1146, 66] on link "Close this dialog window" at bounding box center [1151, 70] width 12 height 17
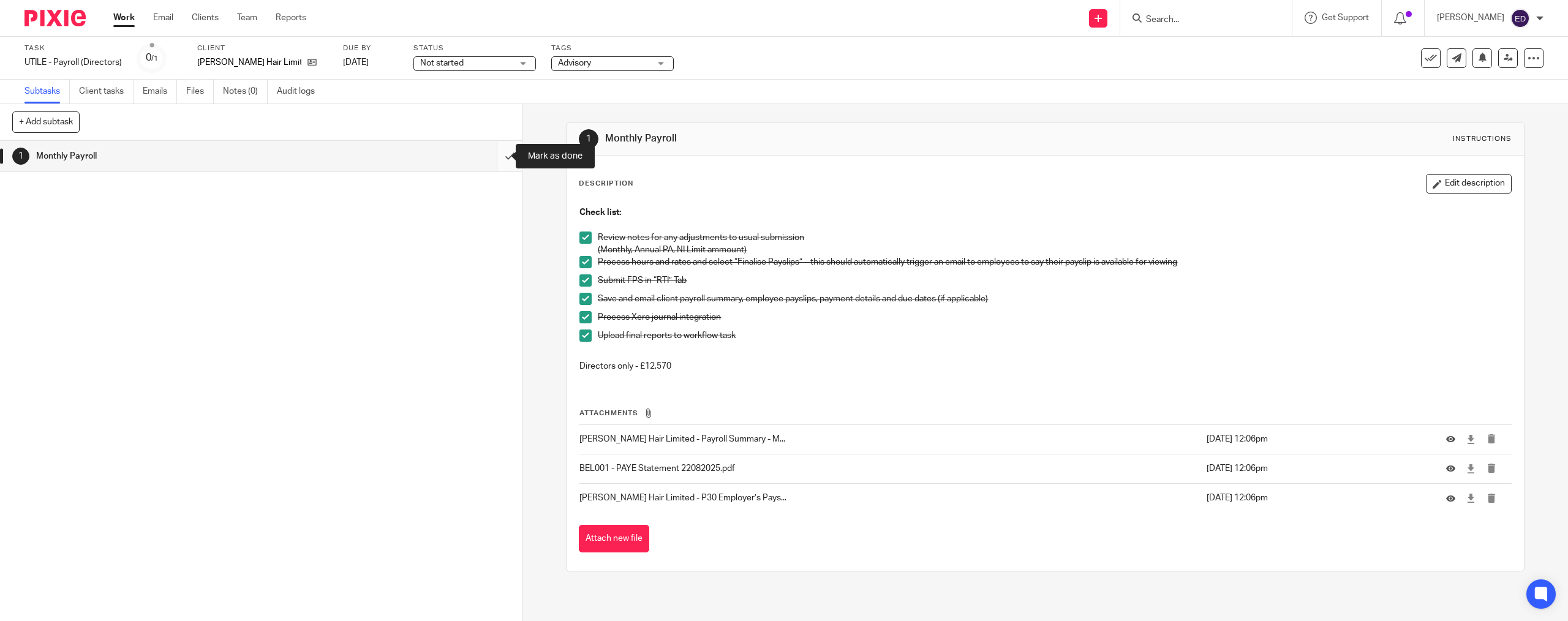
click at [501, 161] on input "submit" at bounding box center [261, 156] width 522 height 30
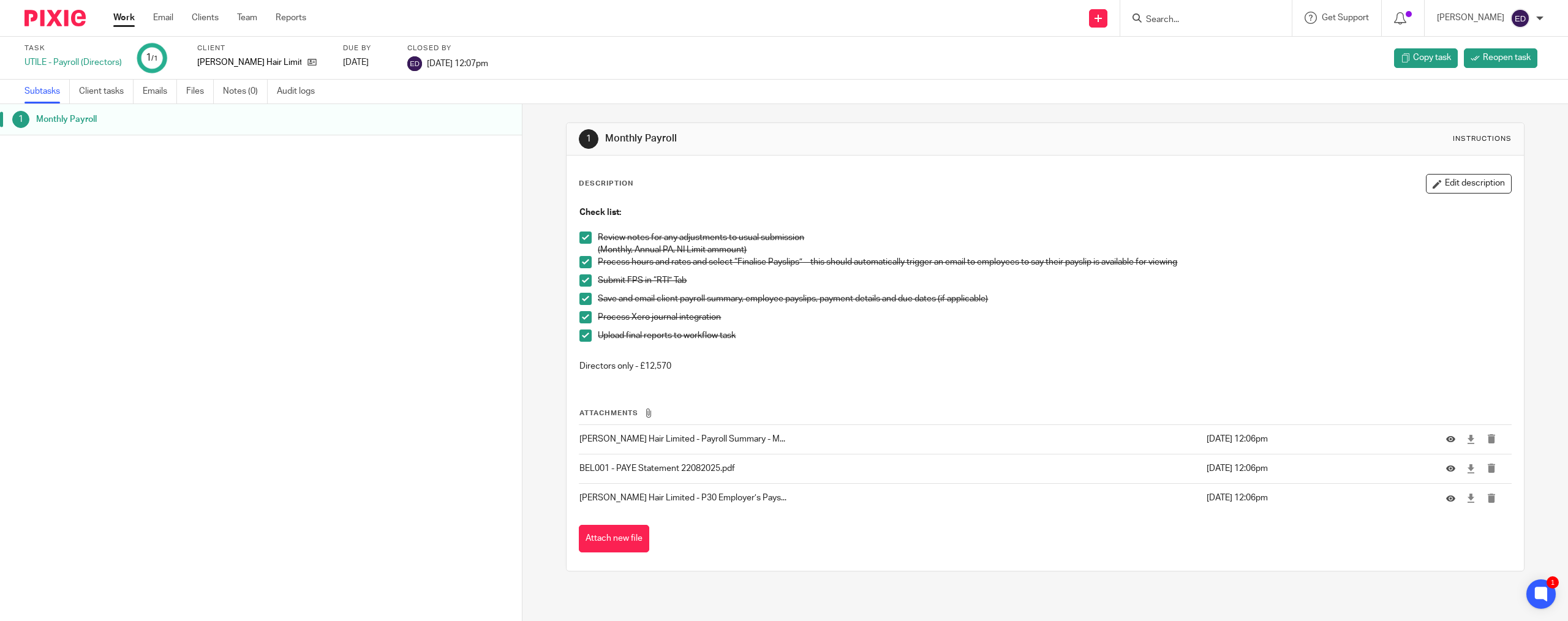
click at [122, 24] on link "Work" at bounding box center [124, 18] width 22 height 12
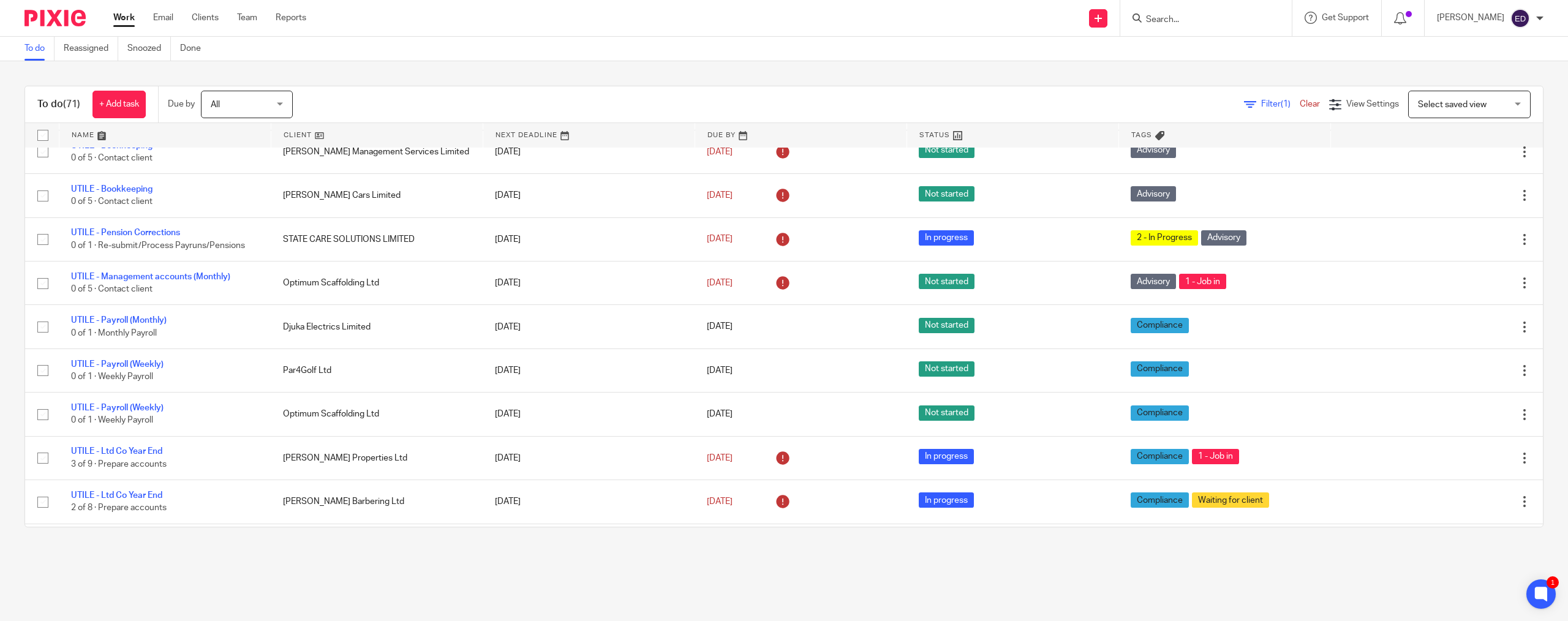
scroll to position [1313, 0]
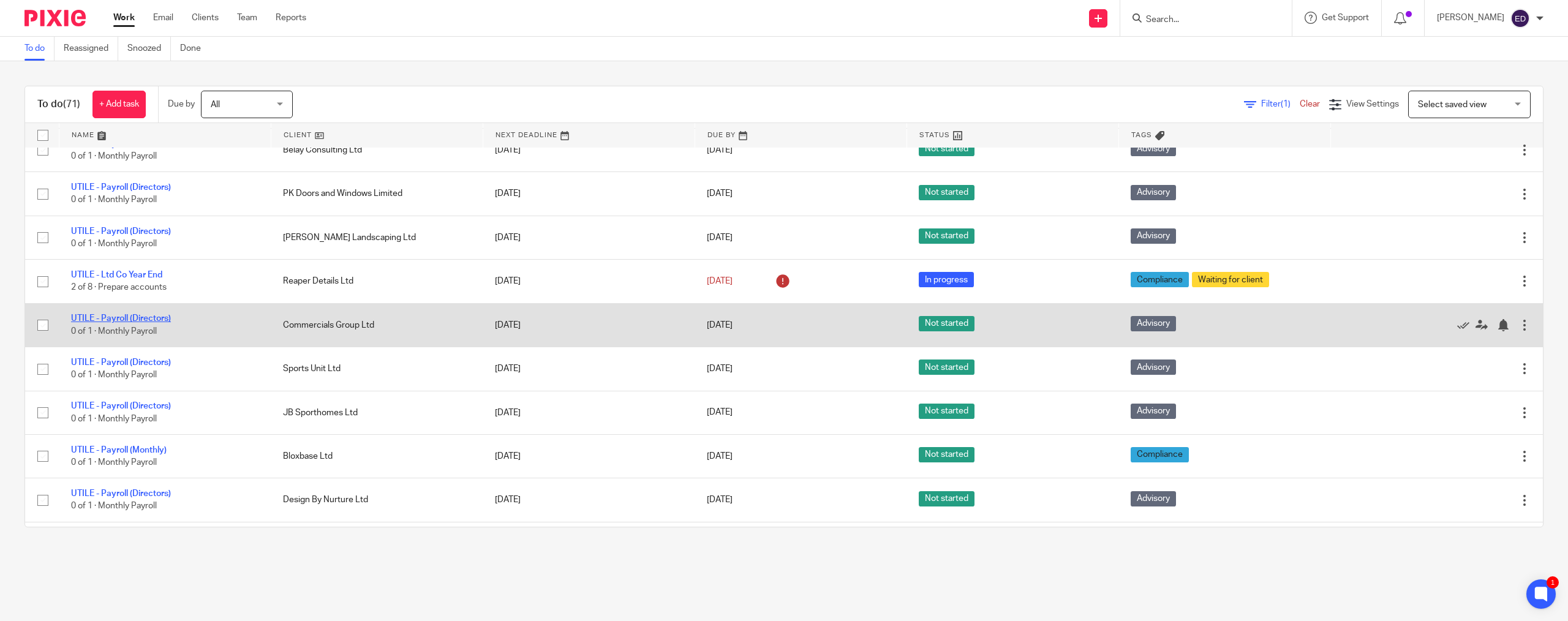
click at [159, 321] on link "UTILE - Payroll (Directors)" at bounding box center [121, 319] width 100 height 9
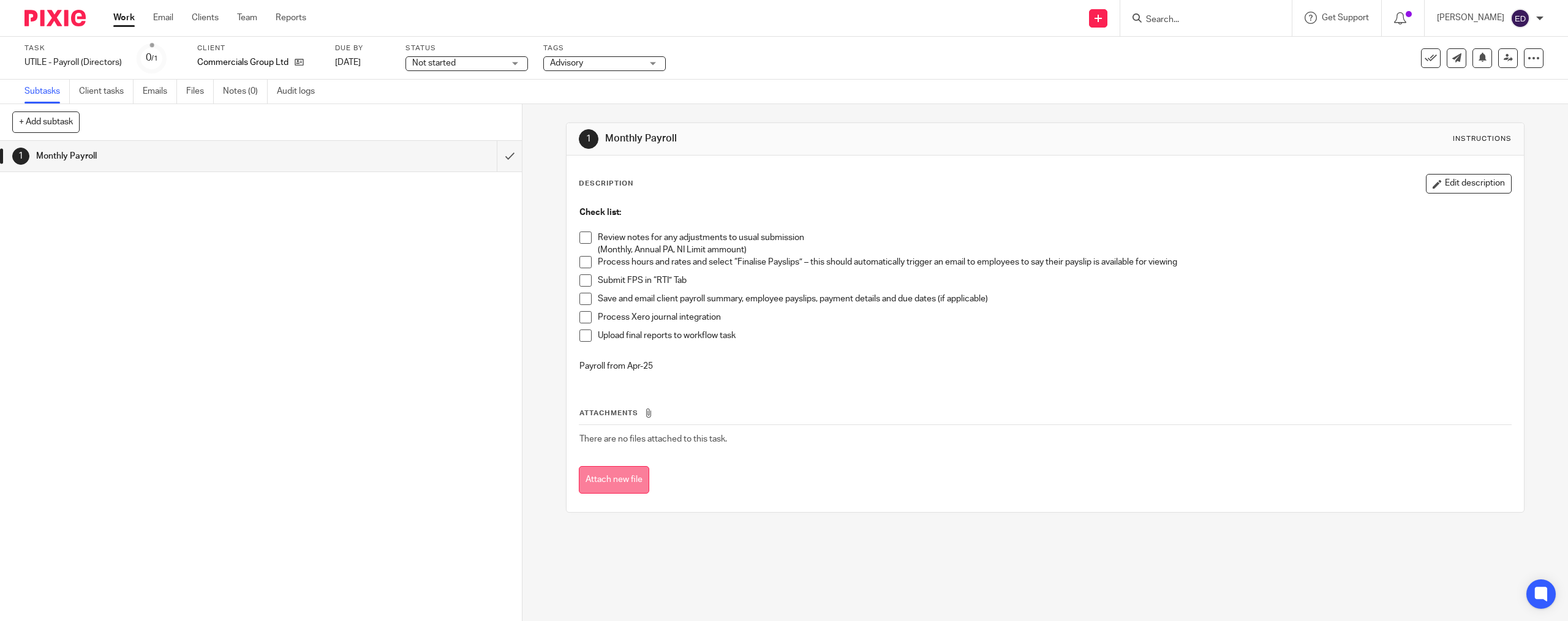
click at [623, 478] on button "Attach new file" at bounding box center [614, 480] width 71 height 27
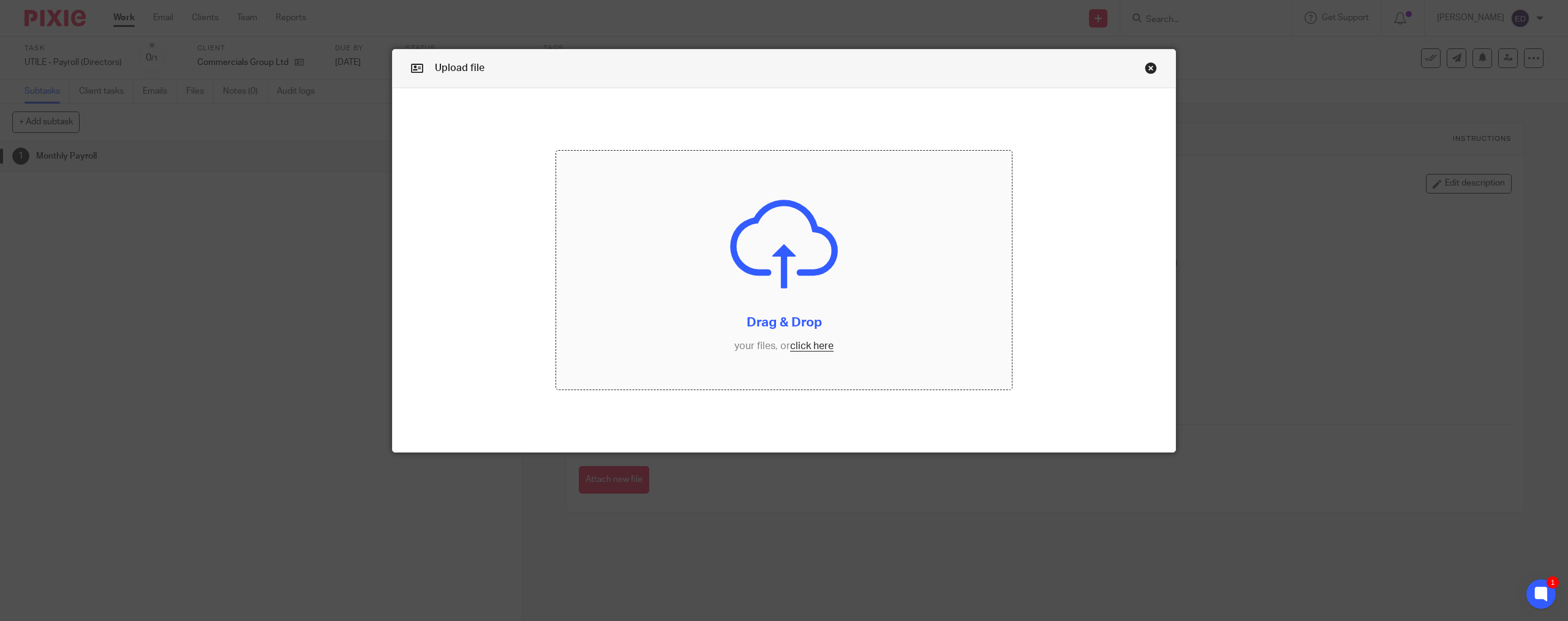
click at [806, 351] on input "file" at bounding box center [784, 270] width 456 height 239
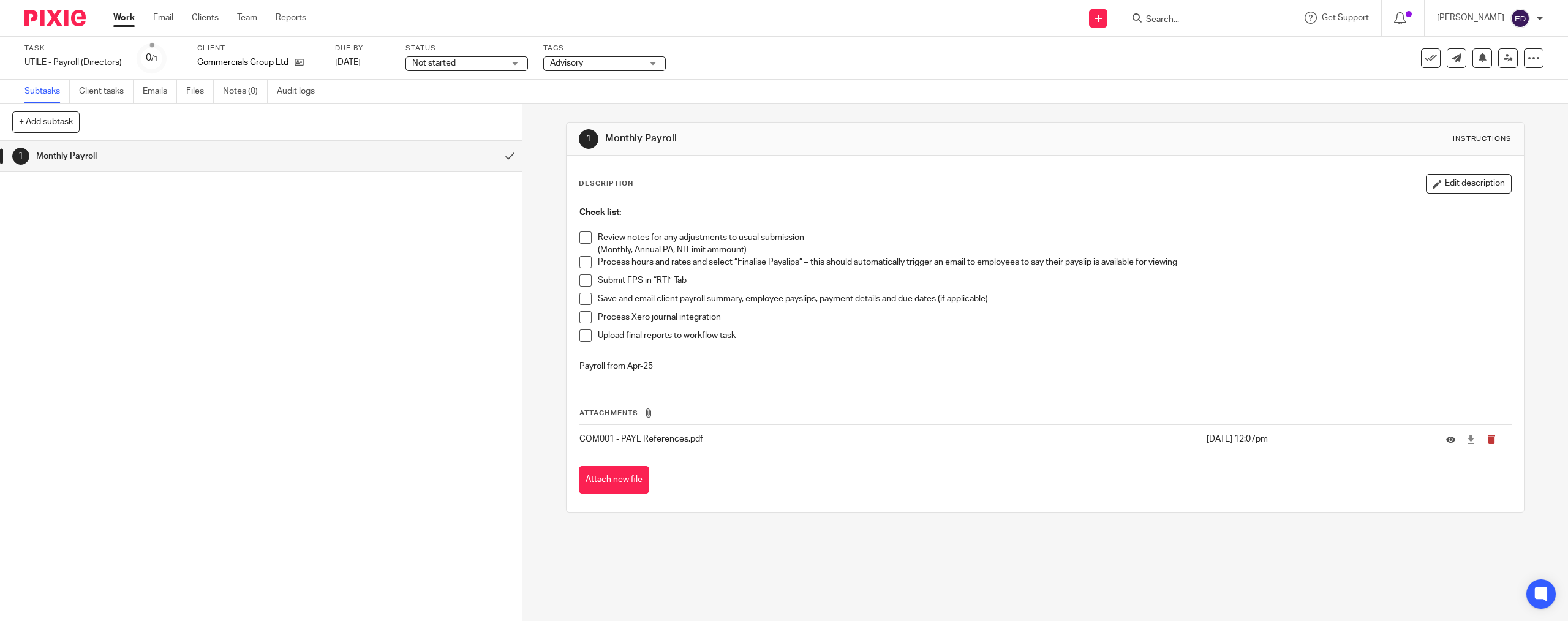
click at [1487, 444] on button "submit" at bounding box center [1496, 440] width 19 height 10
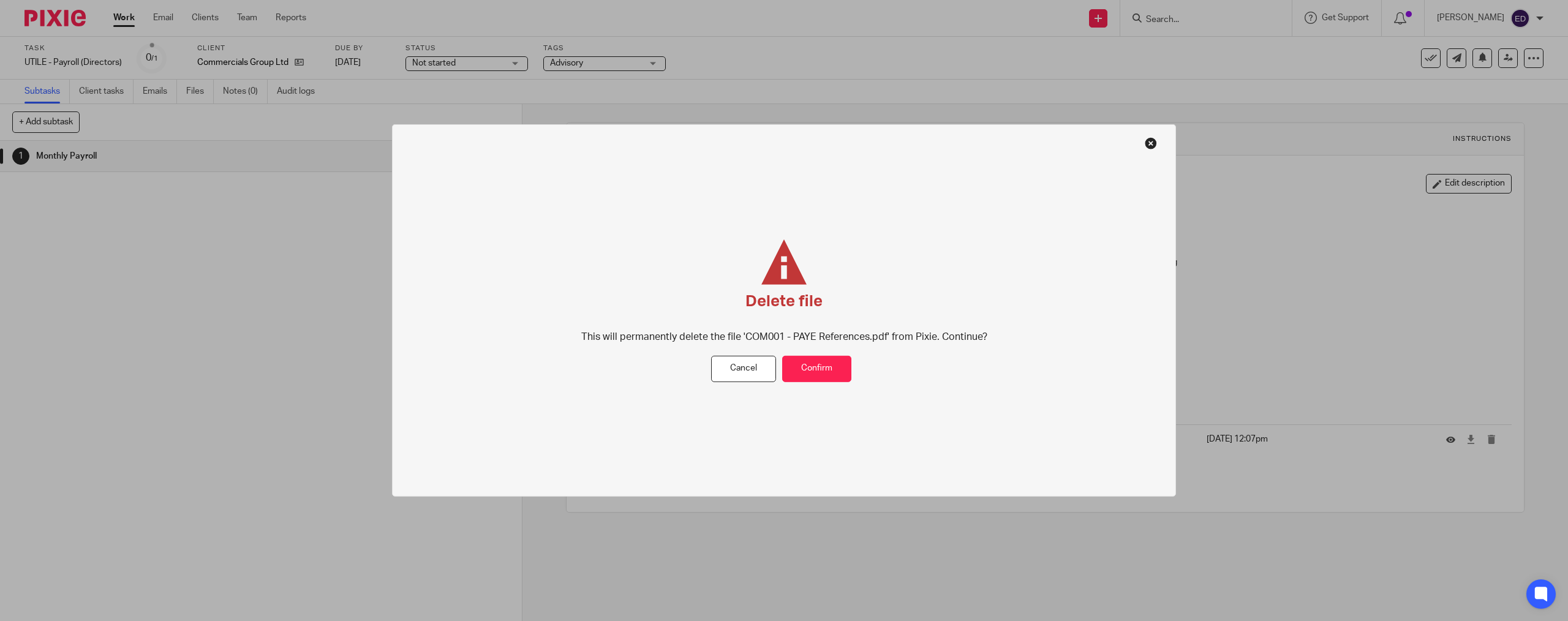
click at [821, 349] on div "Delete file This will permanently delete the file 'COM001 - PAYE References.pdf…" at bounding box center [785, 298] width 548 height 117
click at [831, 368] on button "Confirm" at bounding box center [817, 369] width 69 height 26
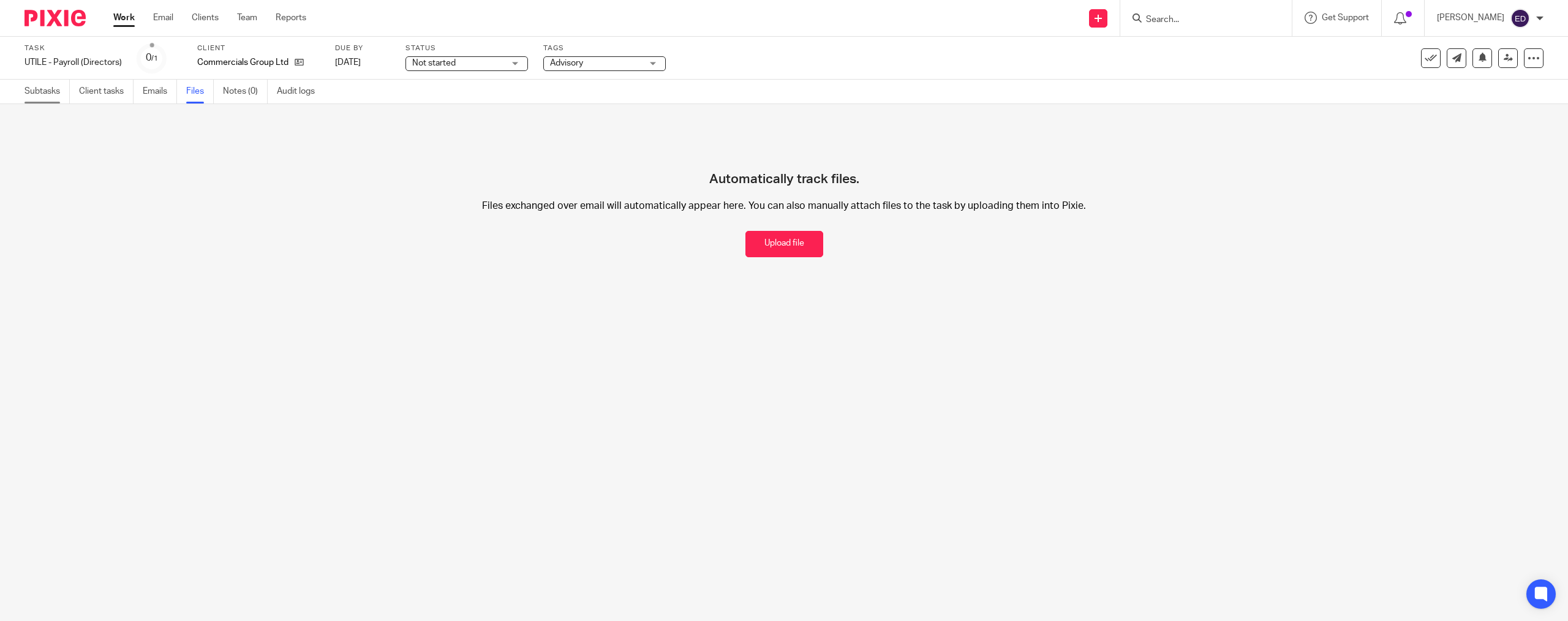
click at [40, 89] on link "Subtasks" at bounding box center [47, 91] width 45 height 24
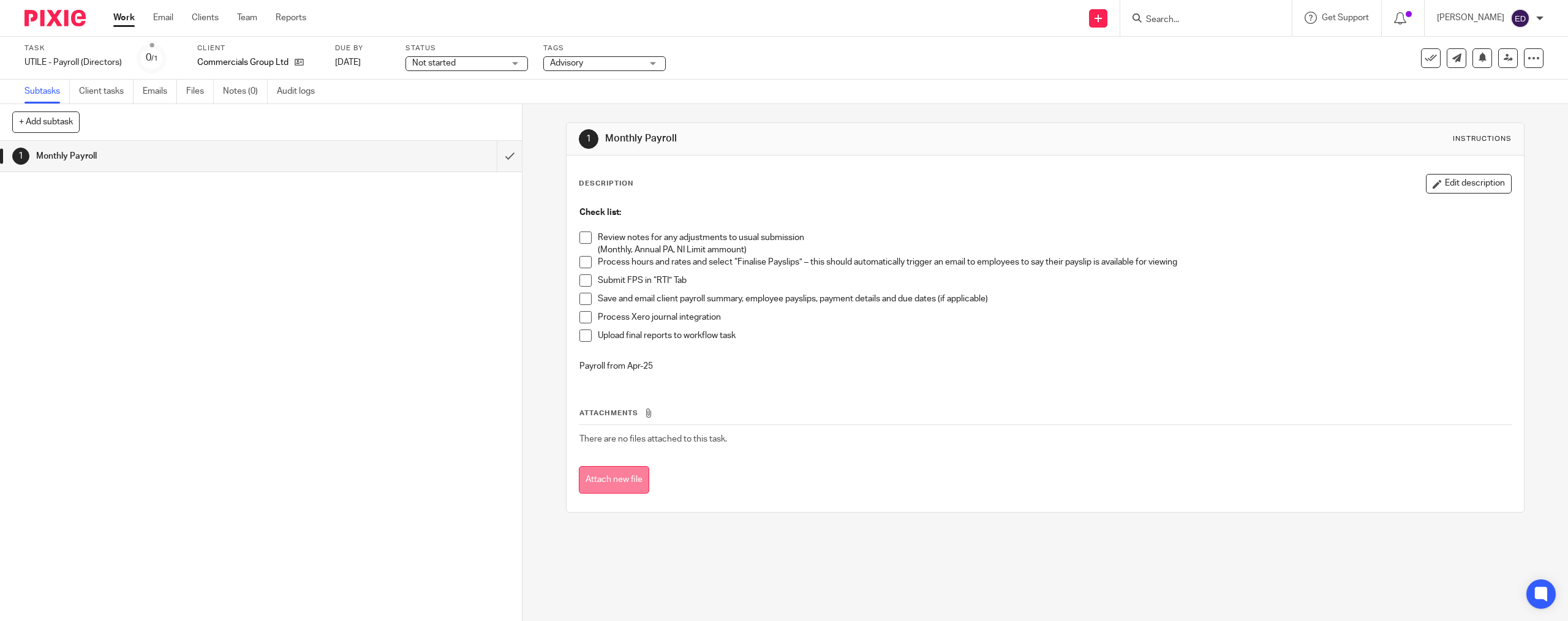
click at [620, 468] on button "Attach new file" at bounding box center [614, 480] width 71 height 27
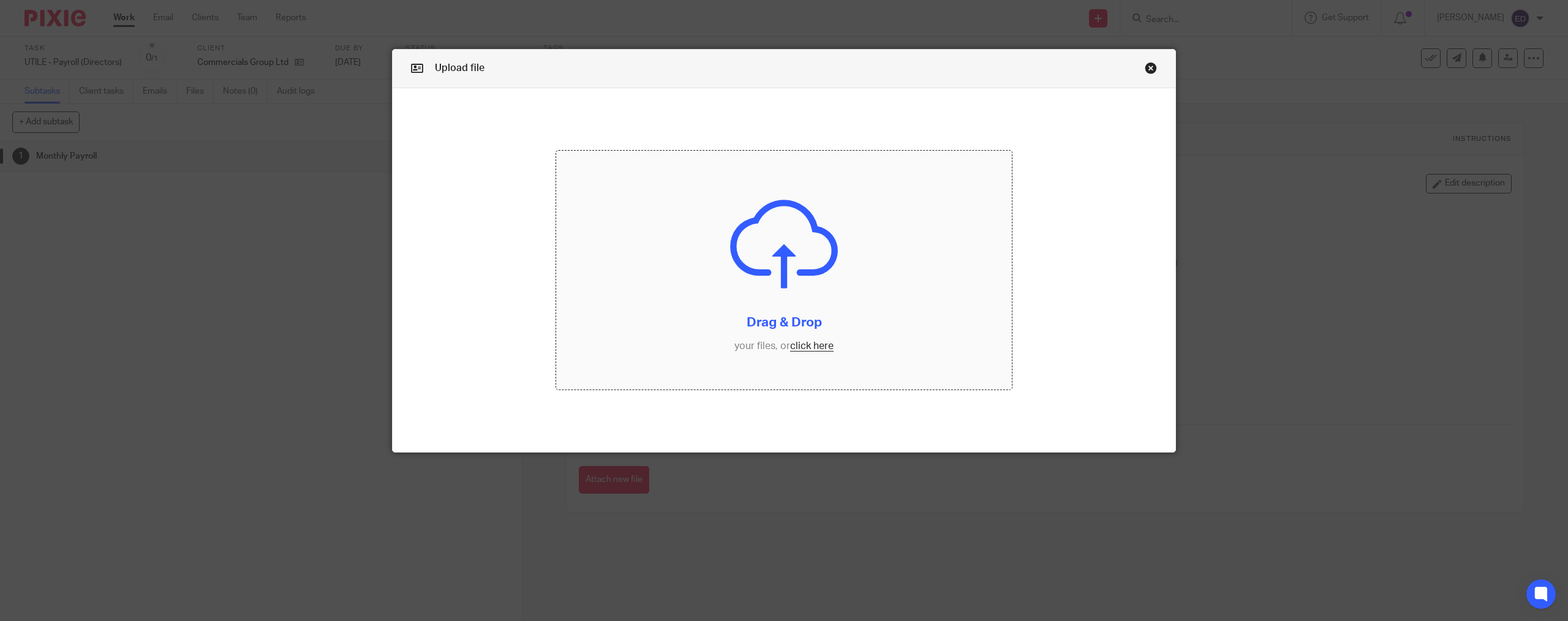
click at [805, 354] on input "file" at bounding box center [784, 270] width 456 height 239
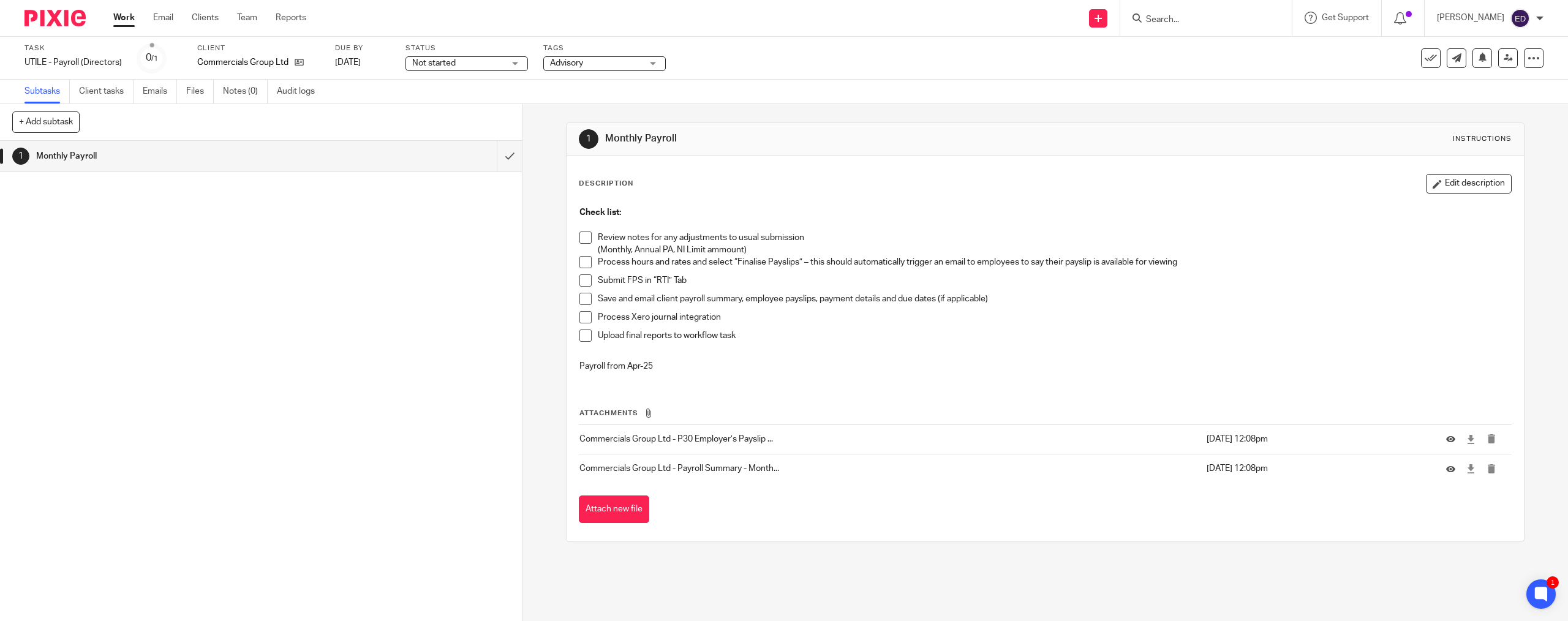
click at [586, 237] on span at bounding box center [586, 238] width 12 height 12
click at [585, 260] on span at bounding box center [586, 262] width 12 height 12
click at [579, 282] on span at bounding box center [586, 280] width 12 height 12
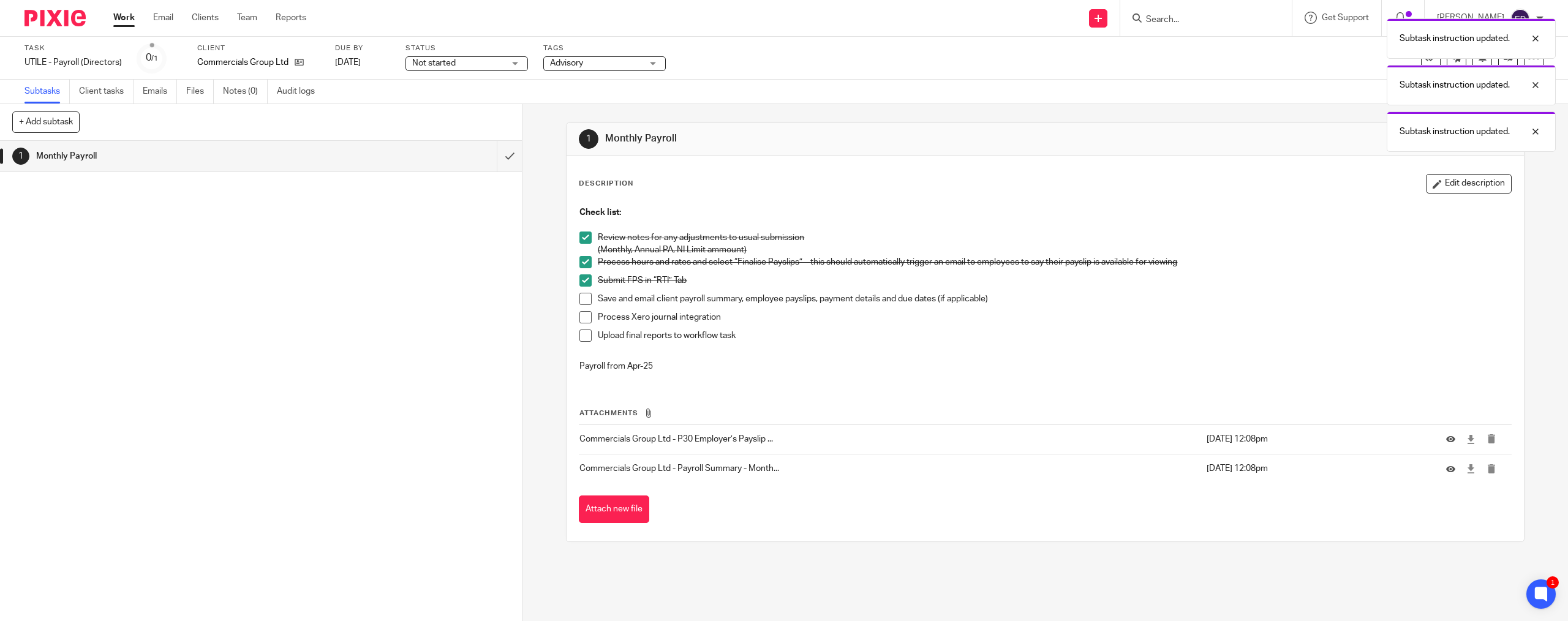
click at [586, 308] on li "Save and email client payroll summary, employee payslips, payment details and d…" at bounding box center [1045, 302] width 931 height 19
click at [582, 295] on span at bounding box center [586, 299] width 12 height 12
click at [582, 318] on span at bounding box center [586, 318] width 12 height 12
click at [579, 338] on span at bounding box center [586, 336] width 12 height 12
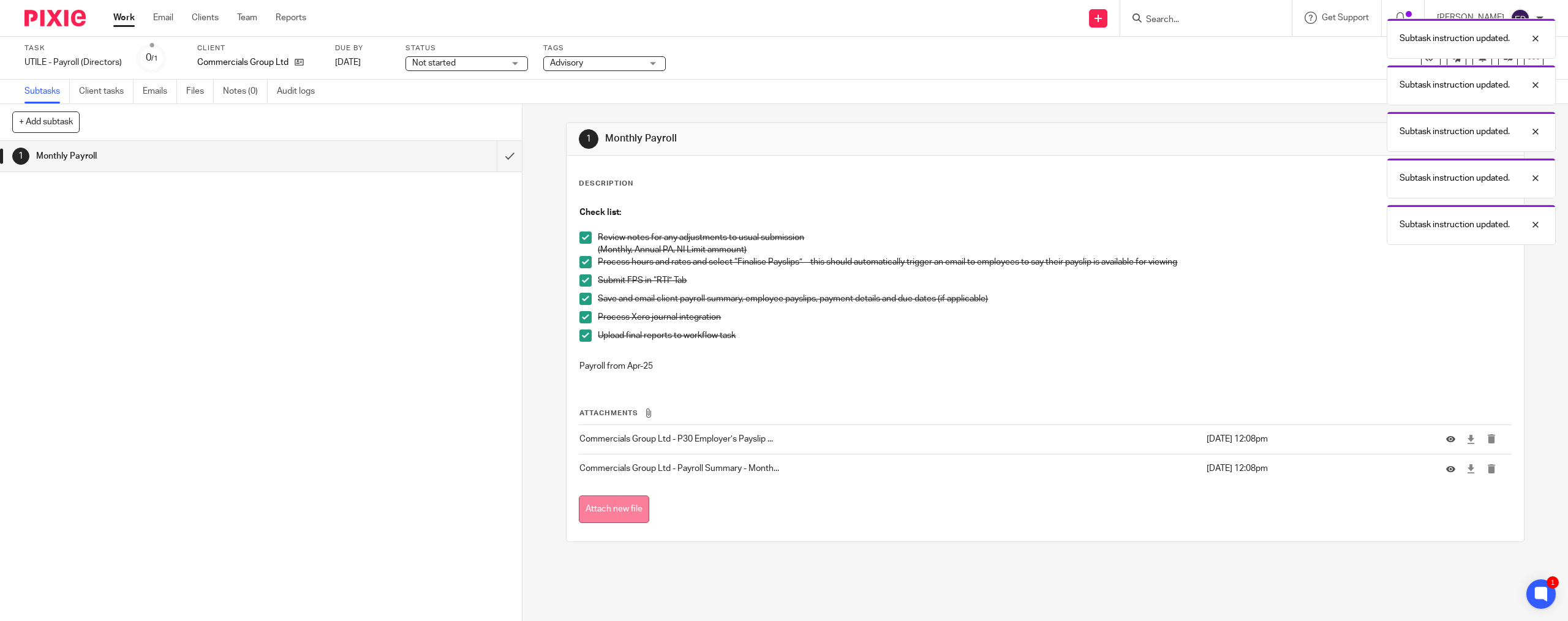
click at [605, 509] on button "Attach new file" at bounding box center [614, 509] width 71 height 27
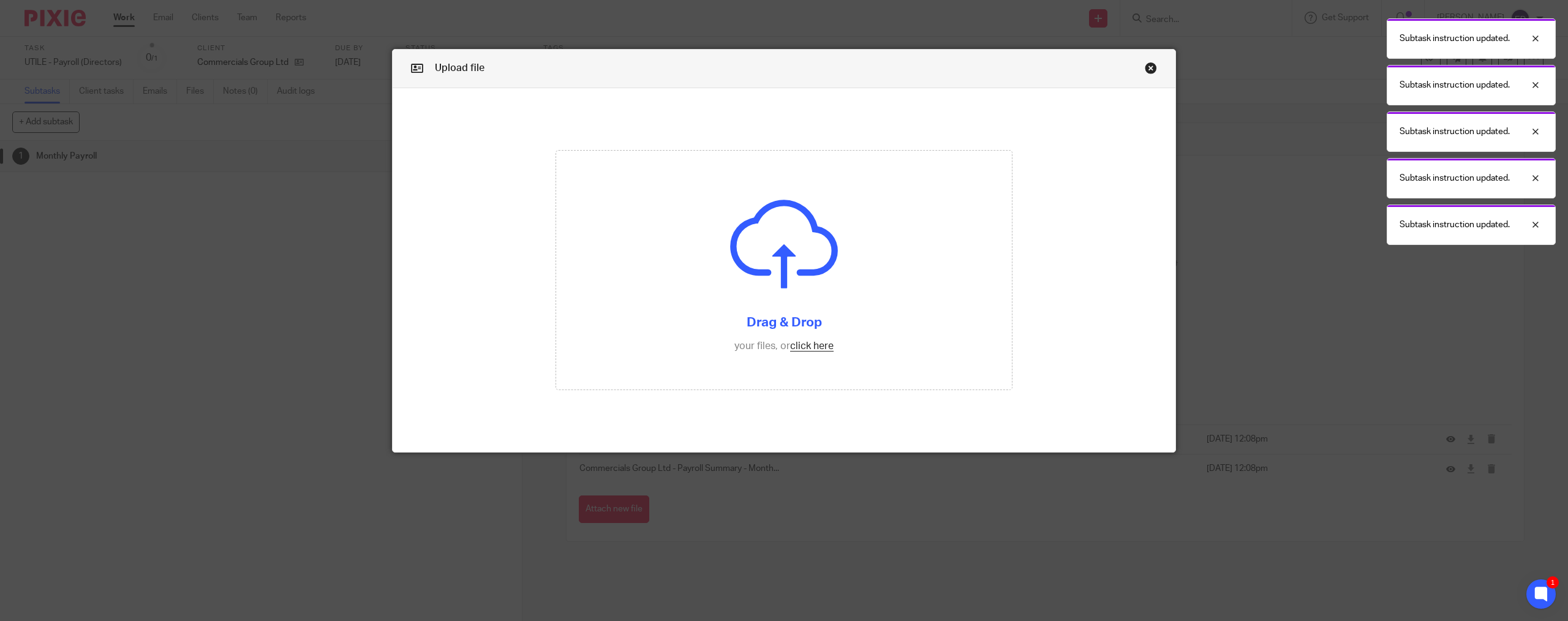
click at [1149, 69] on div "Subtask instruction updated. Subtask instruction updated. Subtask instruction u…" at bounding box center [1170, 128] width 772 height 233
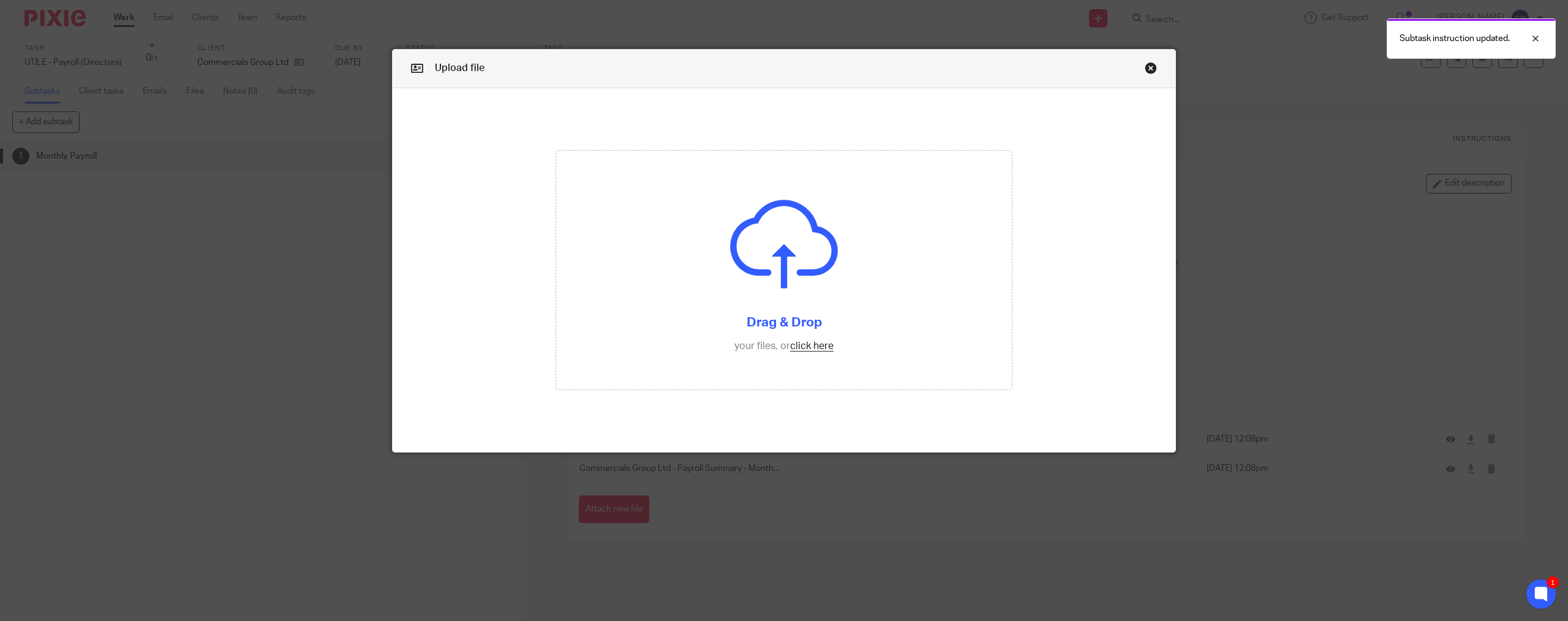
click at [1145, 72] on link "Close this dialog window" at bounding box center [1151, 70] width 12 height 17
